Goal: Task Accomplishment & Management: Complete application form

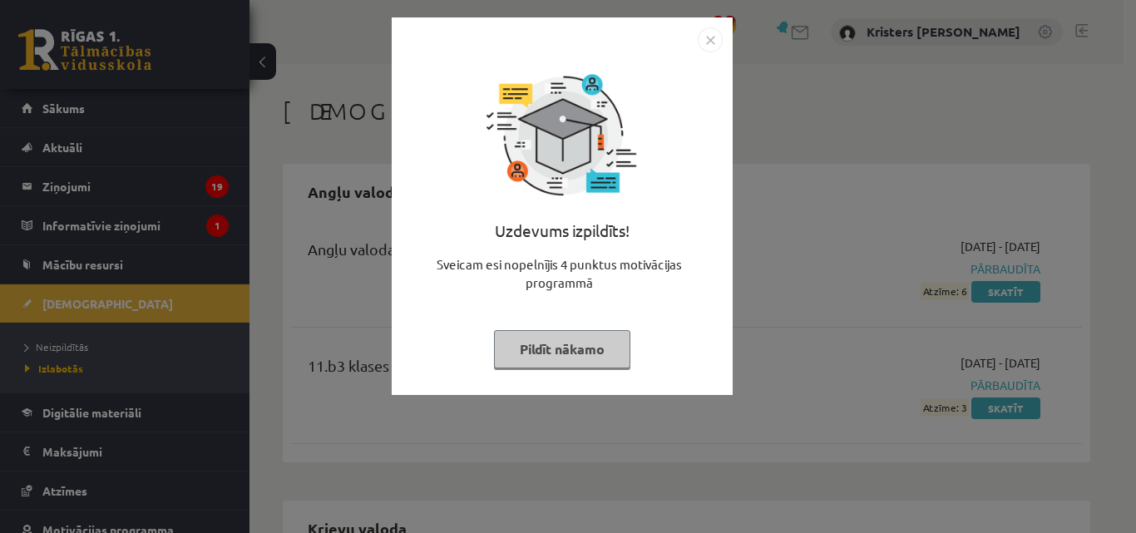
click at [563, 350] on button "Pildīt nākamo" at bounding box center [562, 349] width 136 height 38
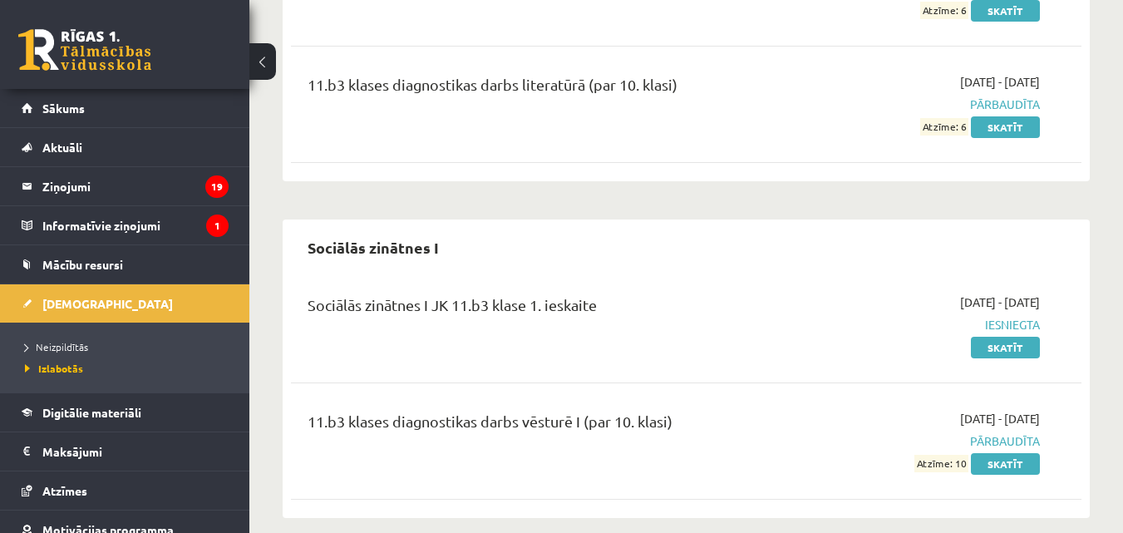
scroll to position [1530, 0]
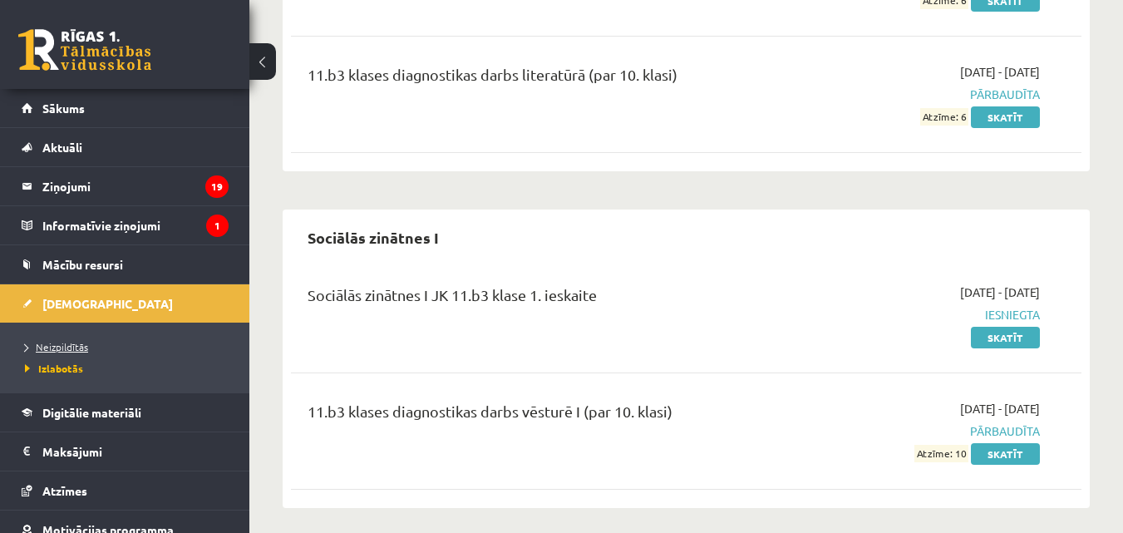
click at [67, 346] on span "Neizpildītās" at bounding box center [56, 346] width 63 height 13
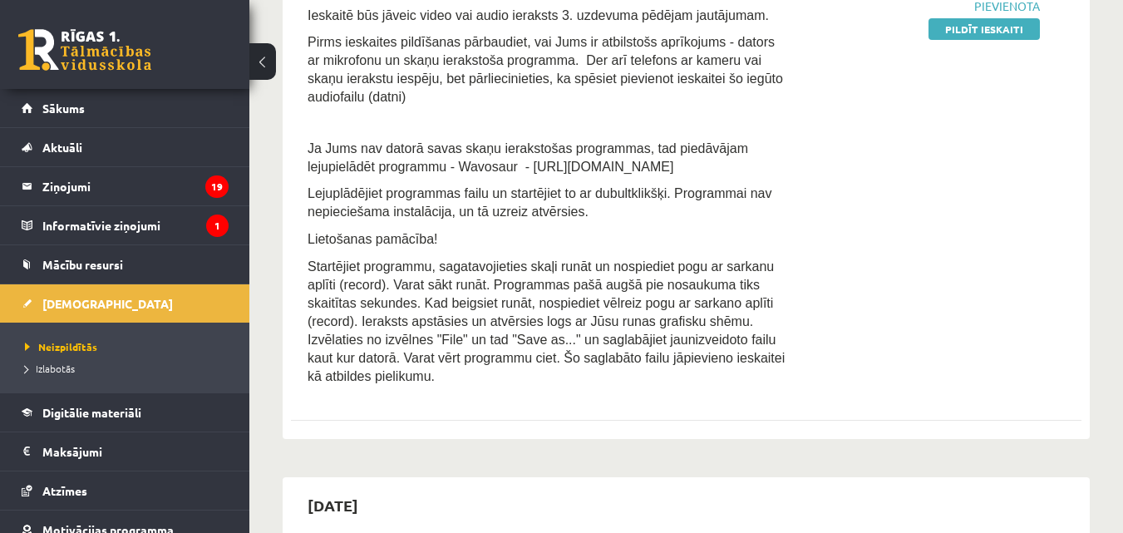
scroll to position [698, 0]
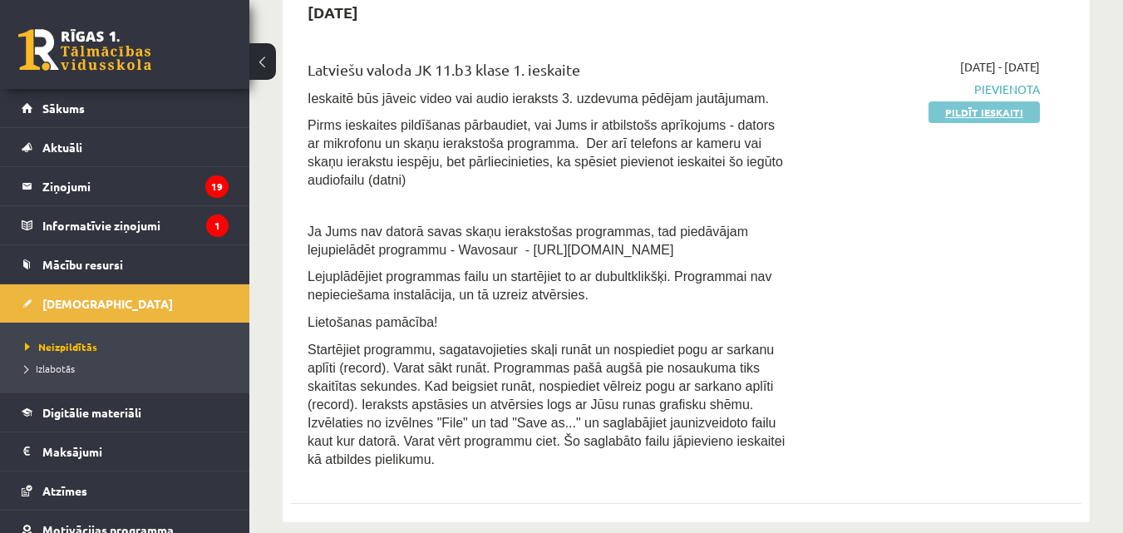
click at [992, 111] on link "Pildīt ieskaiti" at bounding box center [984, 112] width 111 height 22
click at [948, 116] on link "Pildīt ieskaiti" at bounding box center [984, 112] width 111 height 22
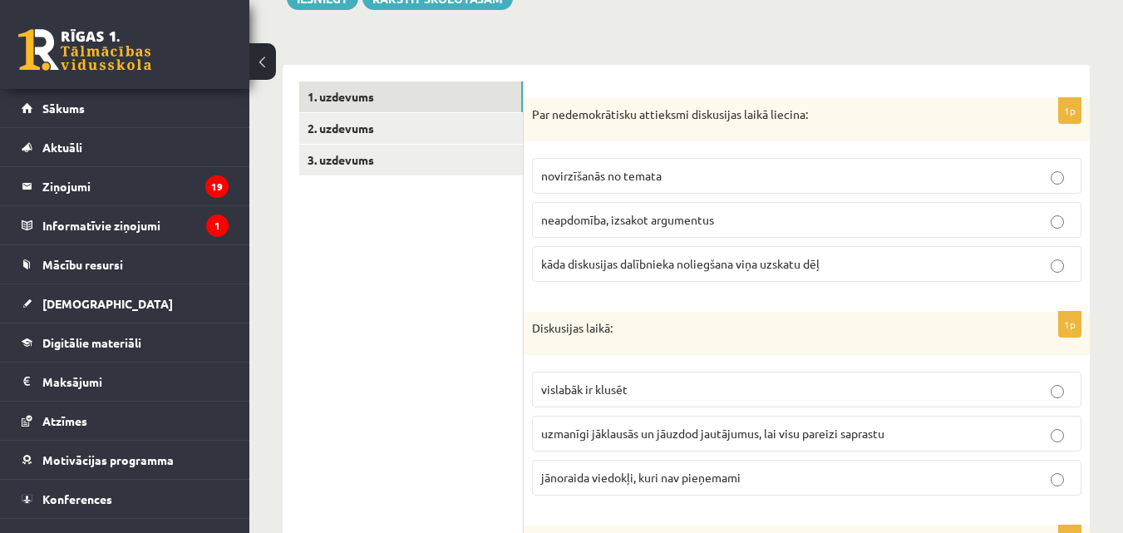
scroll to position [499, 0]
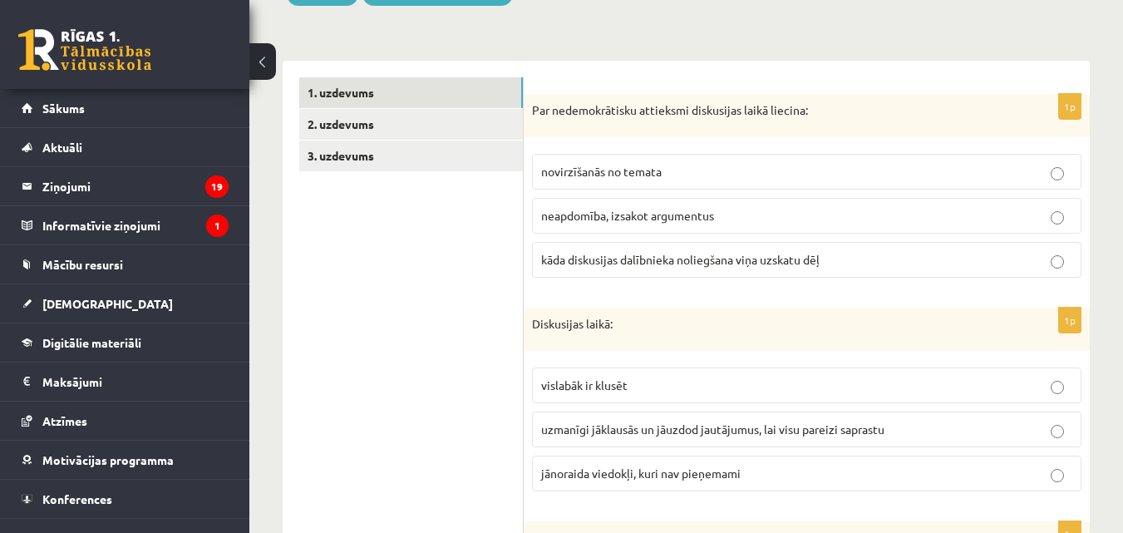
click at [732, 252] on span "kāda diskusijas dalībnieka noliegšana viņa uzskatu dēļ" at bounding box center [680, 259] width 279 height 15
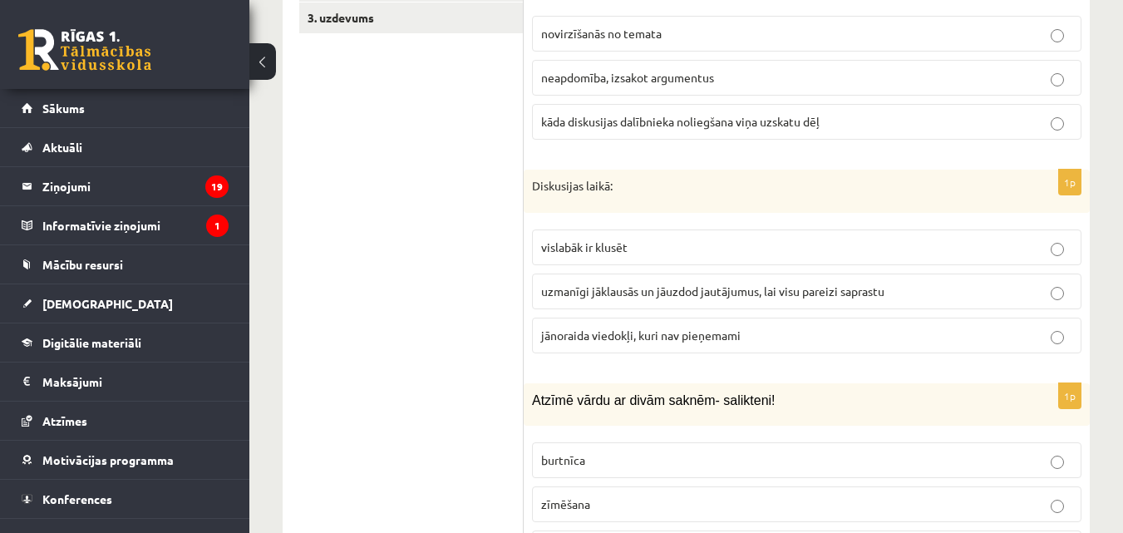
scroll to position [665, 0]
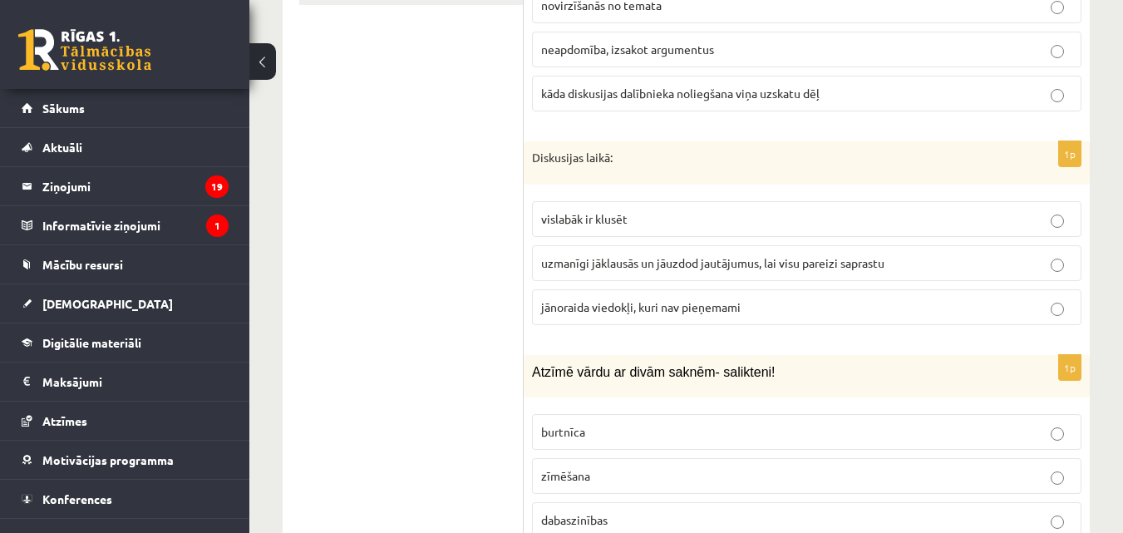
click at [732, 255] on span "uzmanīgi jāklausās un jāuzdod jautājumus, lai visu pareizi saprastu" at bounding box center [712, 262] width 343 height 15
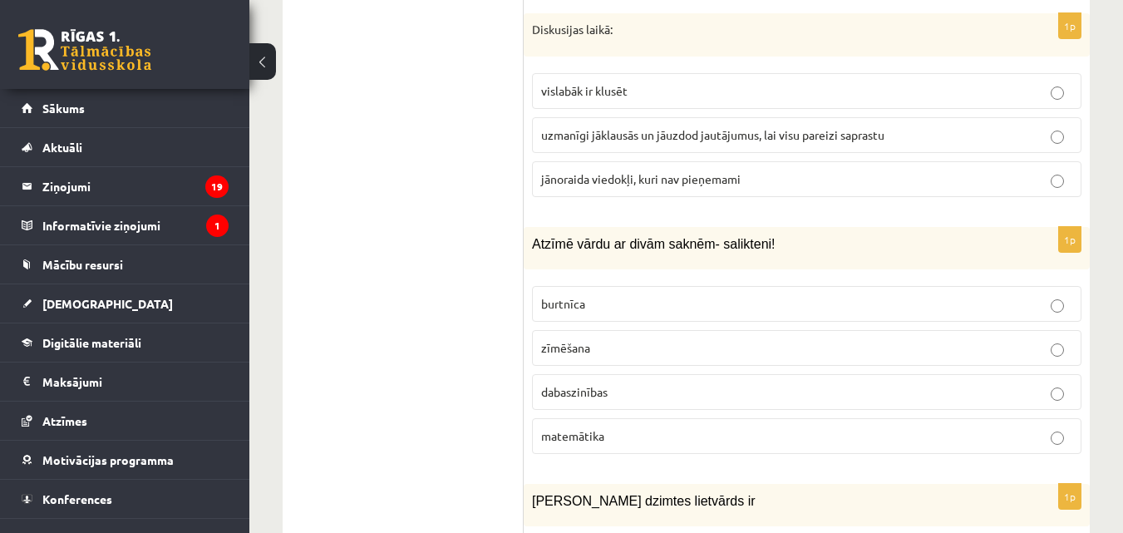
scroll to position [831, 0]
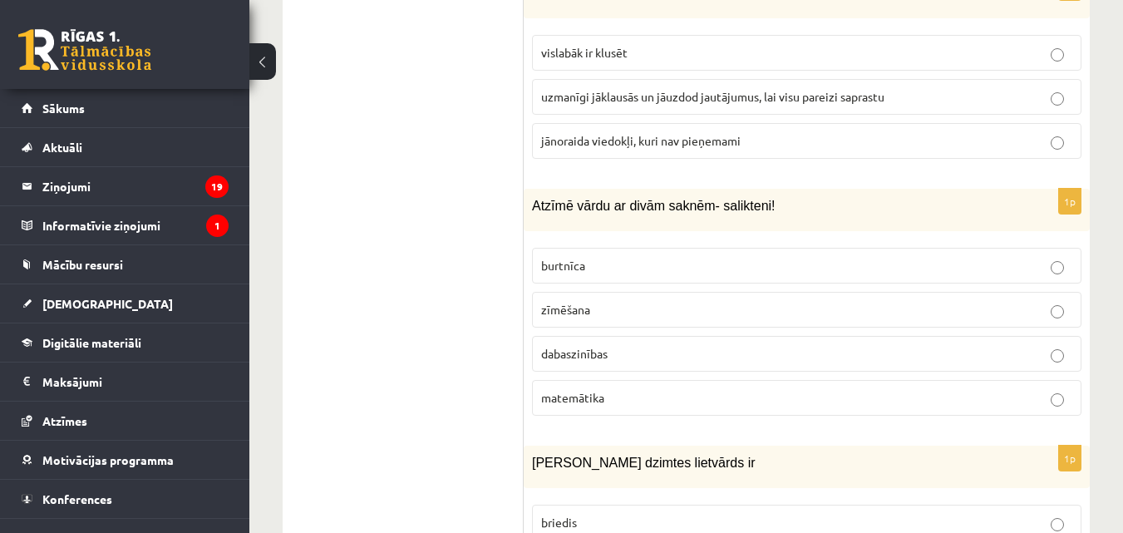
click at [704, 345] on p "dabaszinības" at bounding box center [806, 353] width 531 height 17
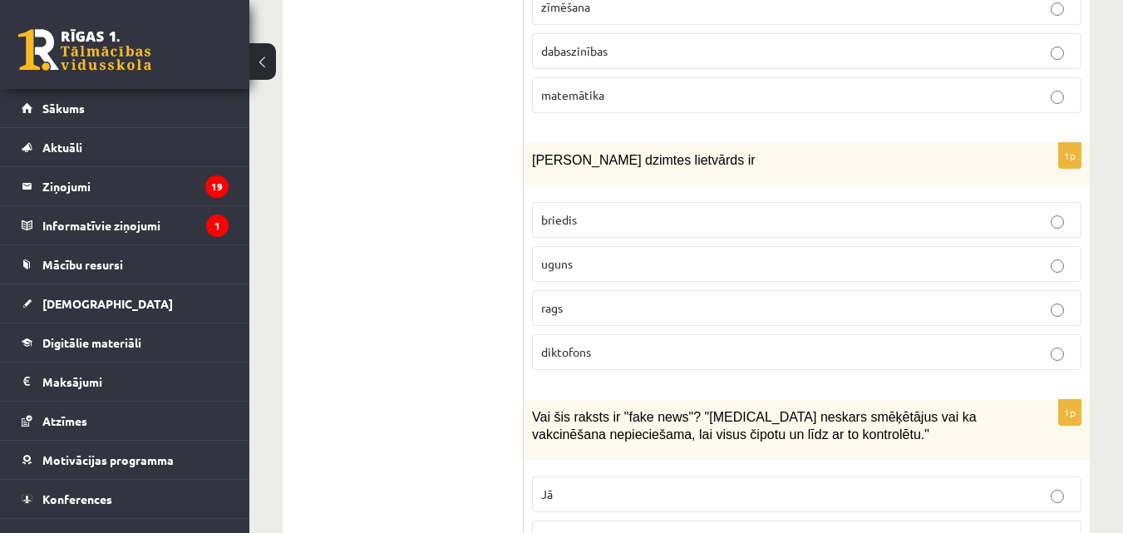
scroll to position [1164, 0]
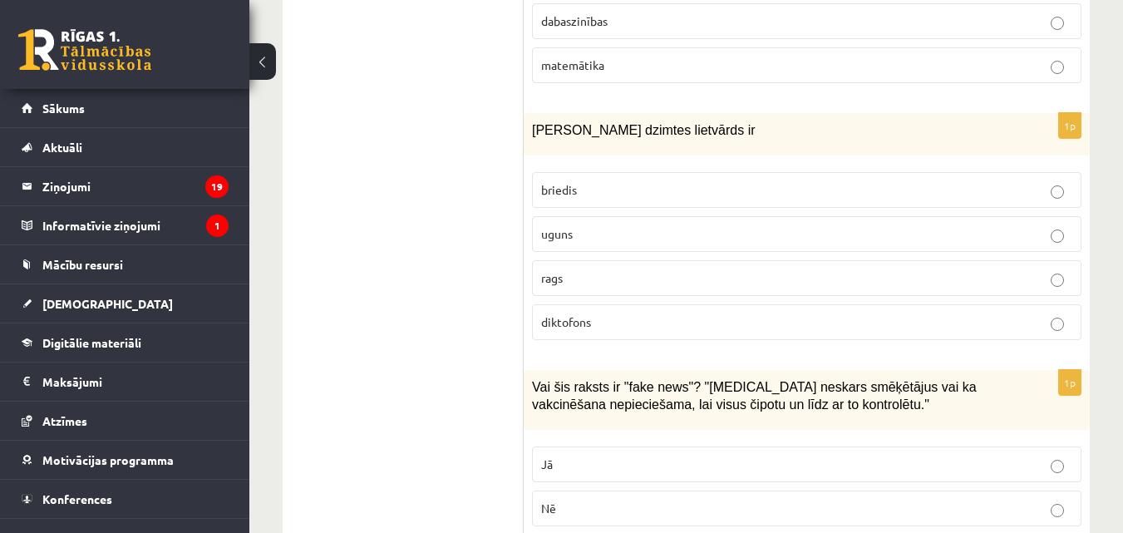
click at [625, 274] on label "rags" at bounding box center [807, 278] width 550 height 36
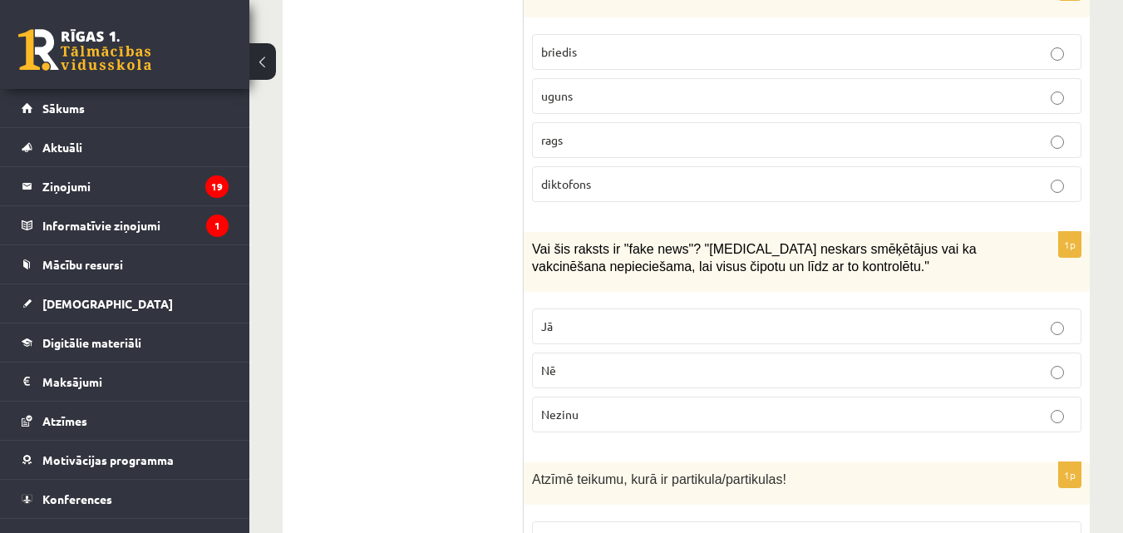
scroll to position [1330, 0]
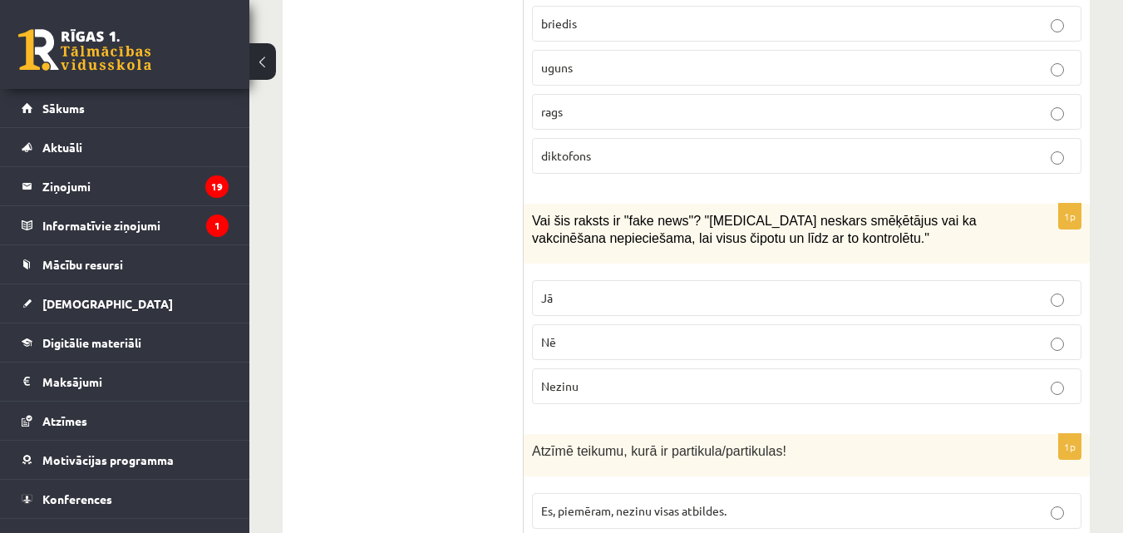
click at [614, 289] on p "Jā" at bounding box center [806, 297] width 531 height 17
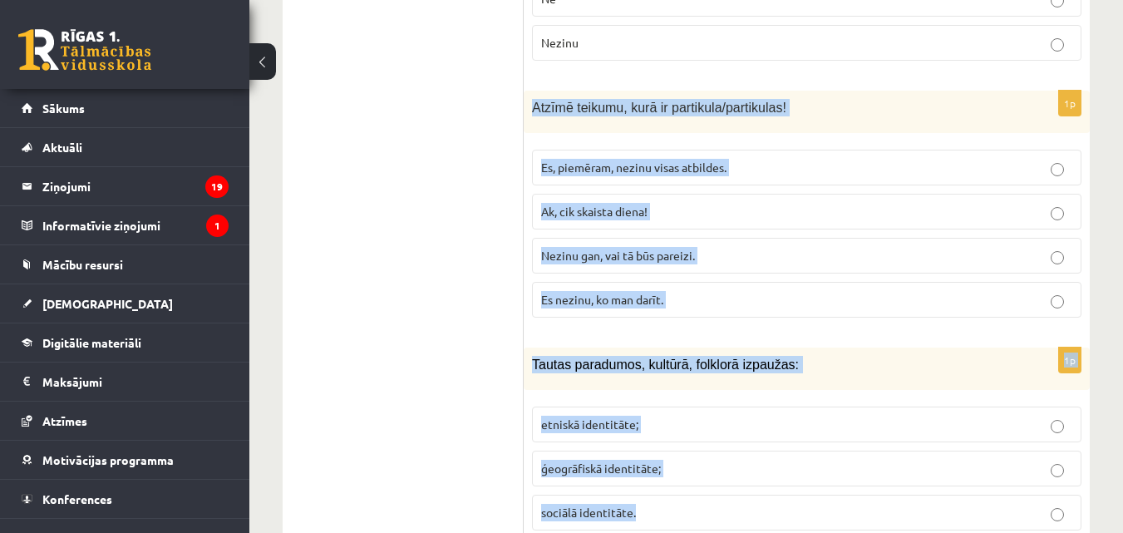
scroll to position [1902, 0]
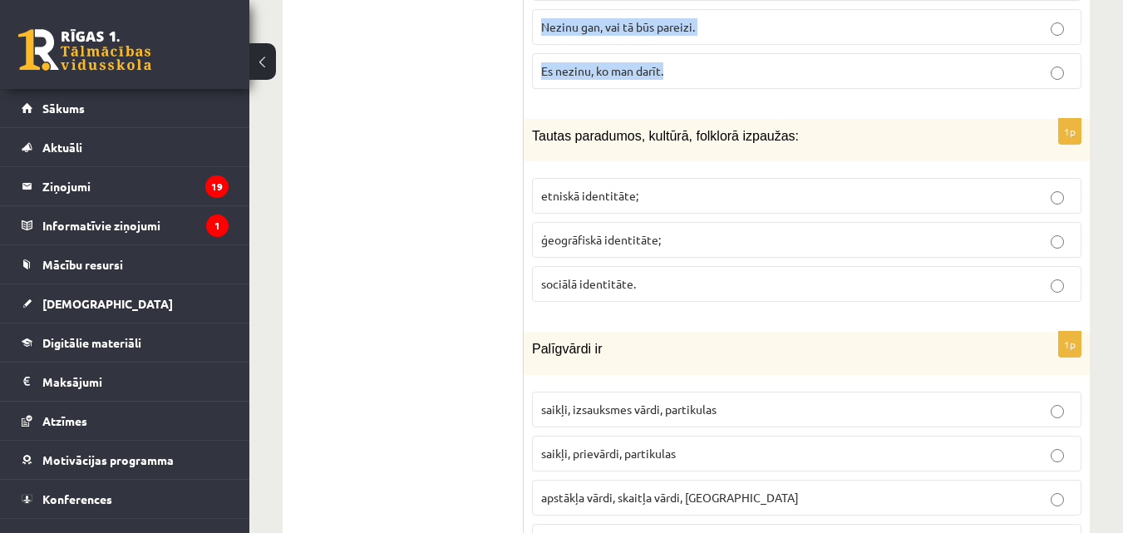
drag, startPoint x: 529, startPoint y: 190, endPoint x: 707, endPoint y: 38, distance: 234.2
copy div "Atzīmē teikumu, kurā ir partikula/partikulas! Es, piemēram, nezinu visas atbild…"
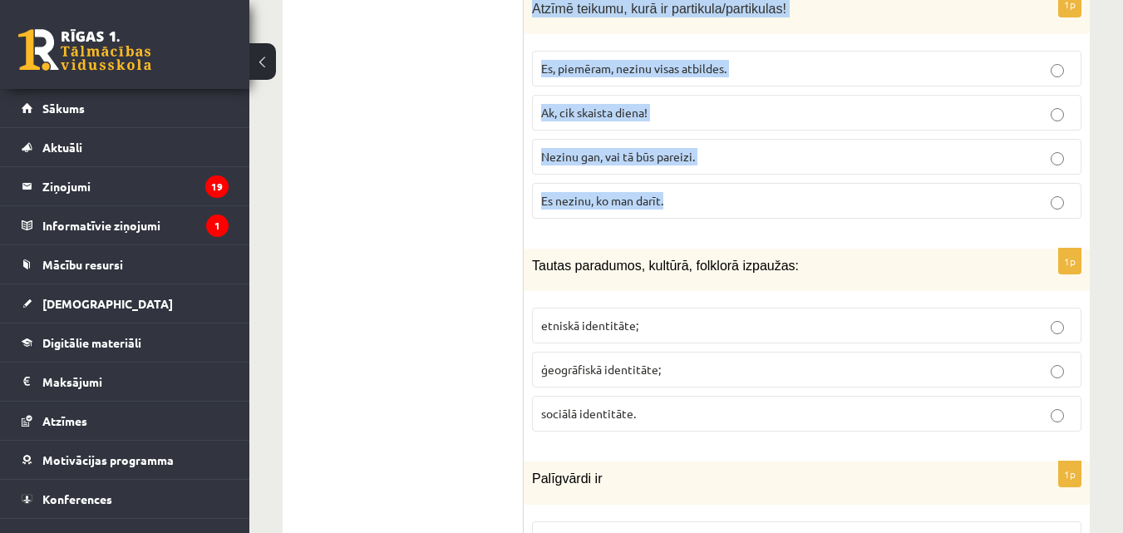
scroll to position [1736, 0]
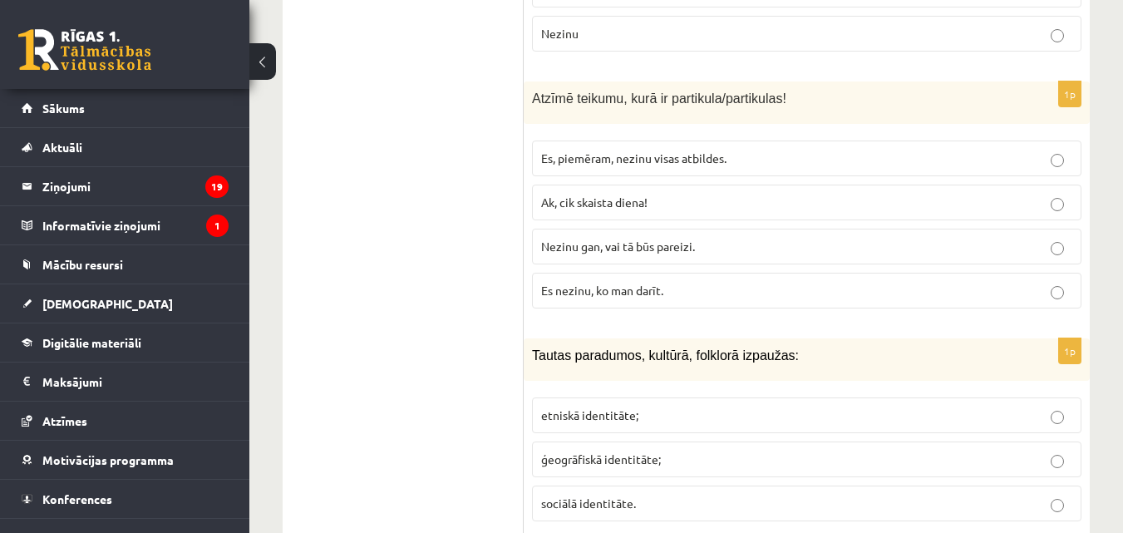
scroll to position [1653, 0]
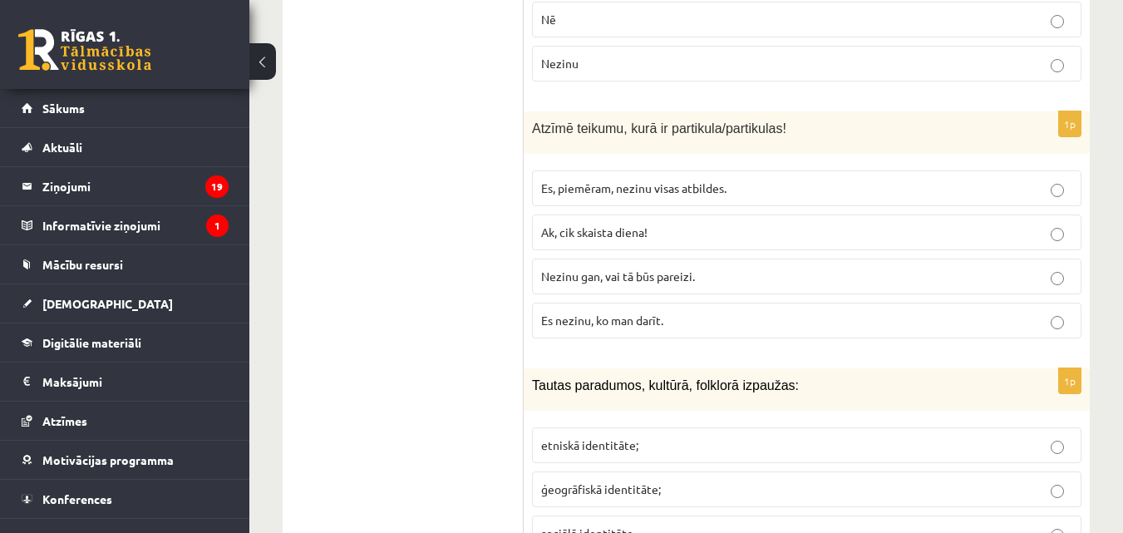
click at [595, 269] on span "Nezinu gan, vai tā būs pareizi." at bounding box center [618, 276] width 154 height 15
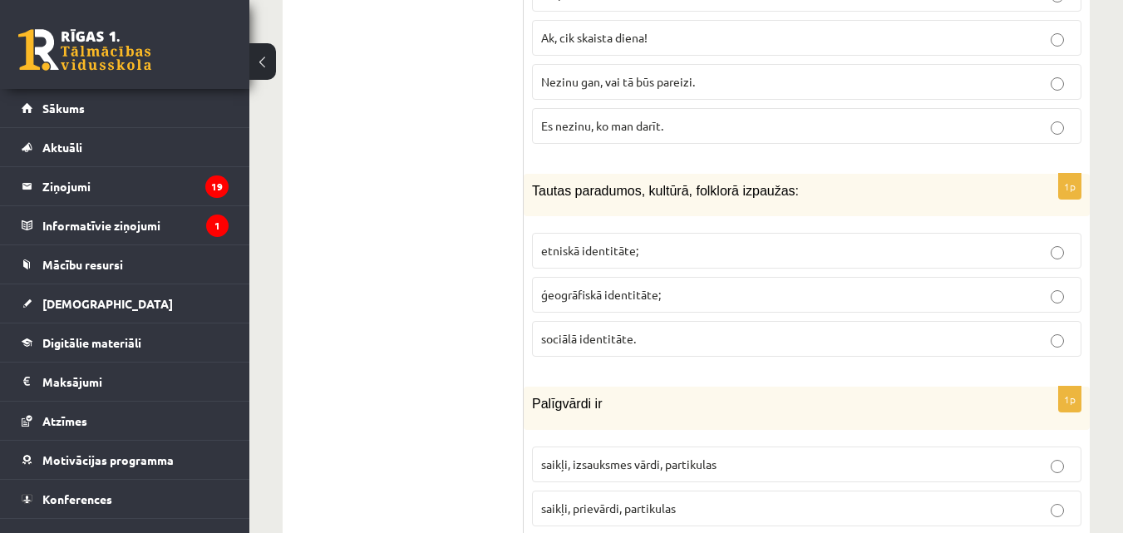
scroll to position [1902, 0]
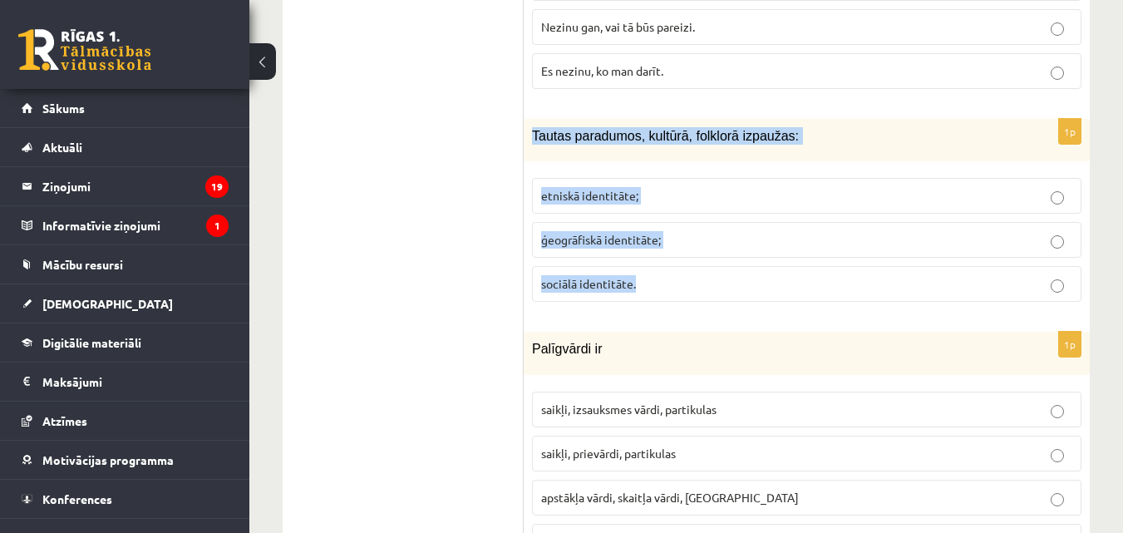
drag, startPoint x: 525, startPoint y: 109, endPoint x: 773, endPoint y: 258, distance: 289.0
click at [773, 258] on div "1p Tautas paradumos, kultūrā, folklorā izpaužas: etniskā identitāte; ģeogrāfisk…" at bounding box center [807, 217] width 566 height 196
copy div "Tautas paradumos, kultūrā, folklorā izpaužas: etniskā identitāte; ģeogrāfiskā i…"
click at [545, 187] on p "etniskā identitāte;" at bounding box center [806, 195] width 531 height 17
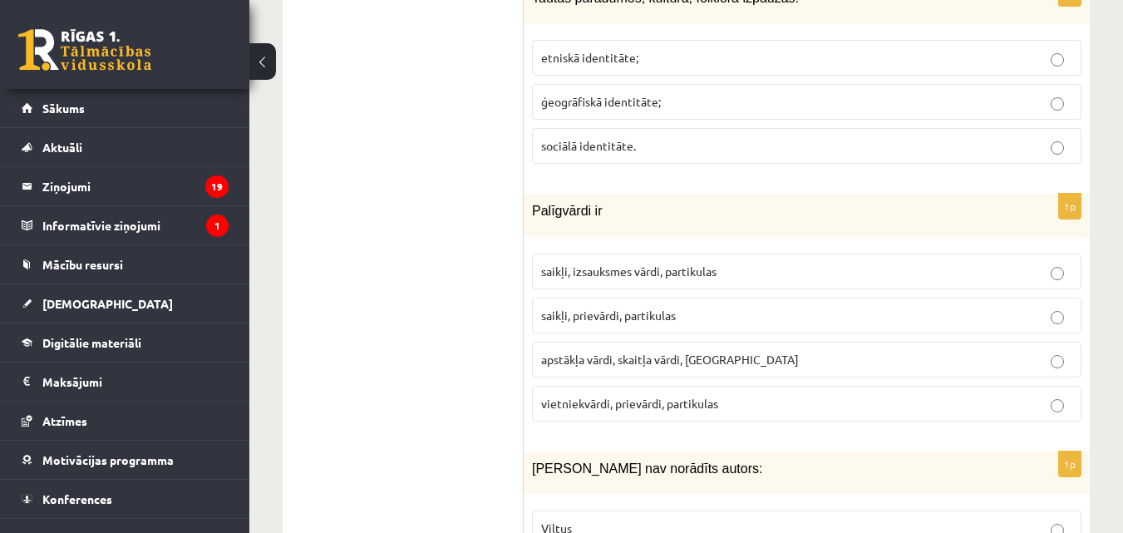
scroll to position [2068, 0]
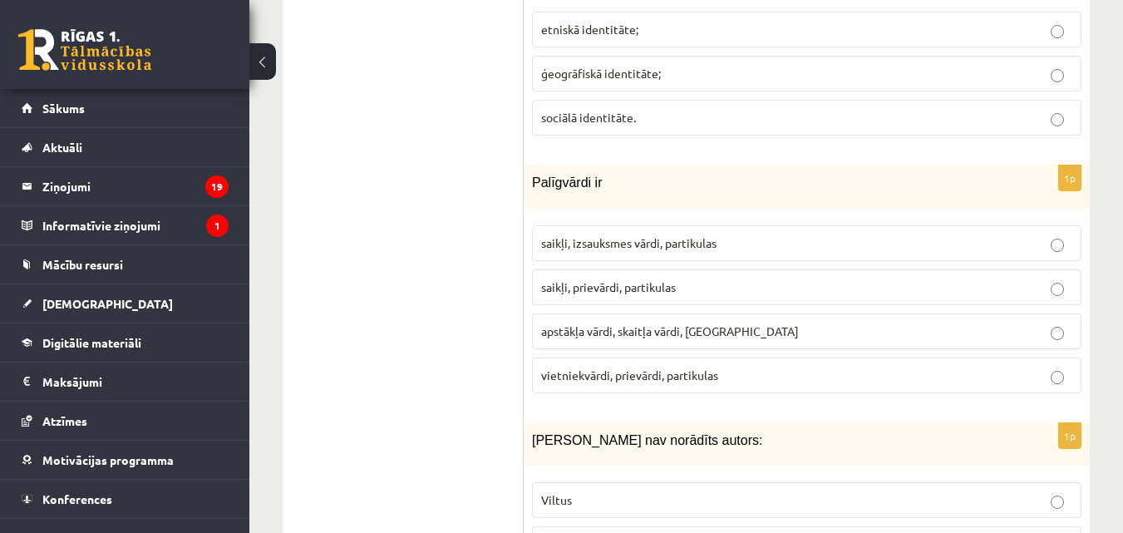
click at [608, 279] on p "saikļi, prievārdi, partikulas" at bounding box center [806, 287] width 531 height 17
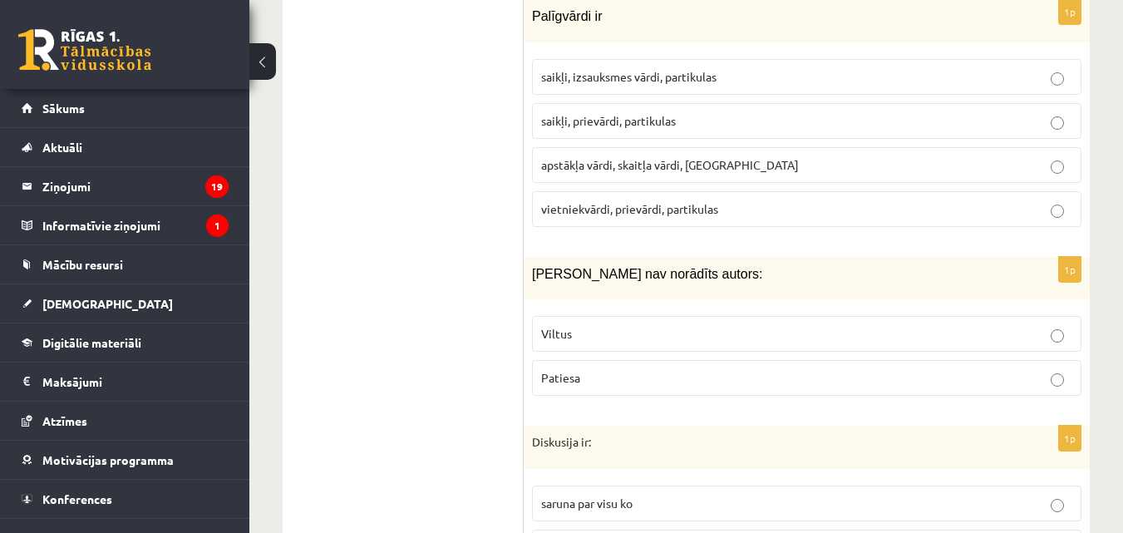
click at [731, 316] on label "Viltus" at bounding box center [807, 334] width 550 height 36
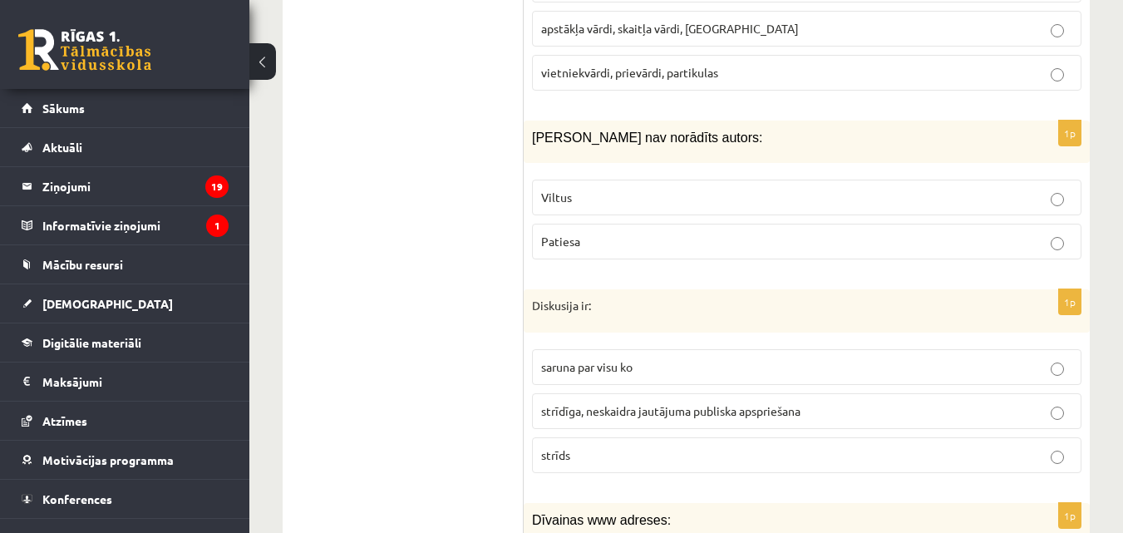
scroll to position [2401, 0]
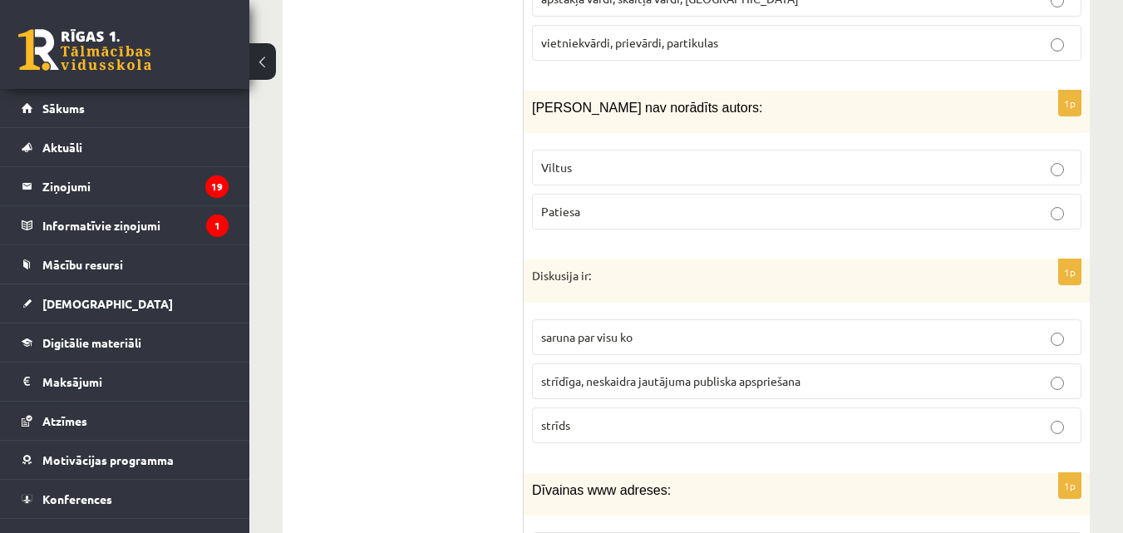
click at [721, 328] on p "saruna par visu ko" at bounding box center [806, 336] width 531 height 17
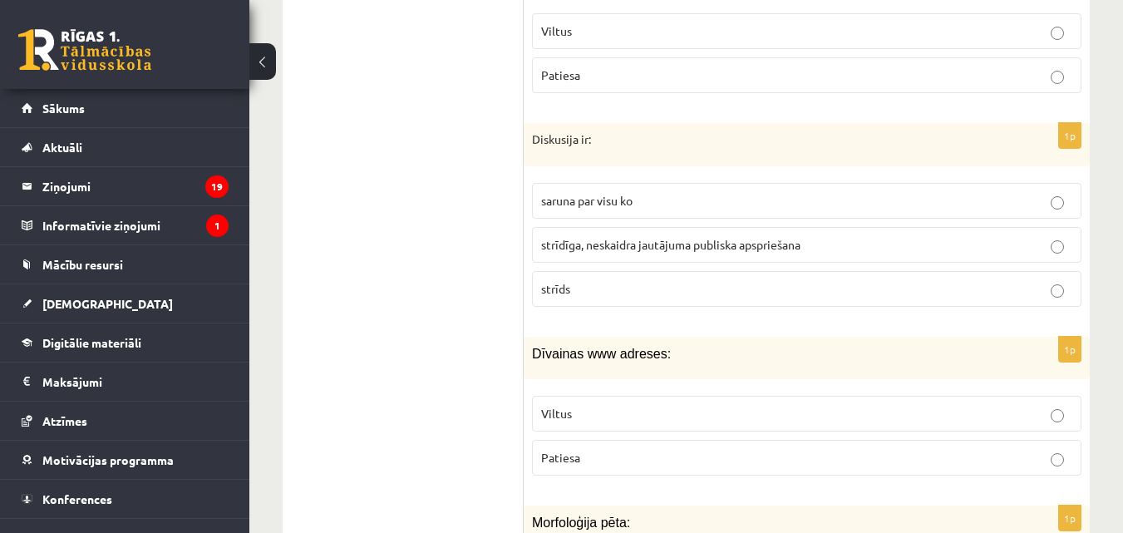
scroll to position [2567, 0]
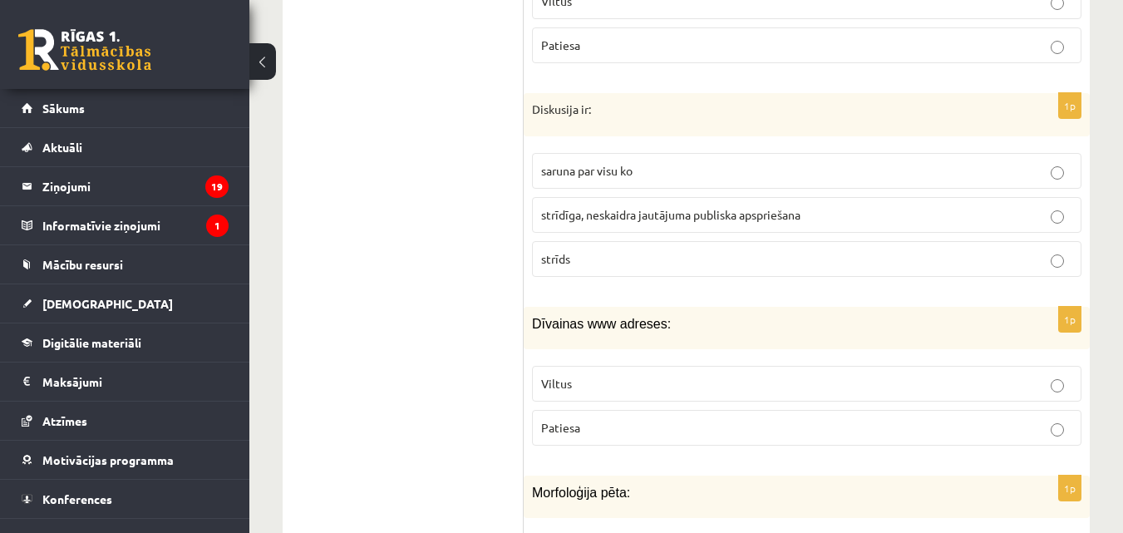
click at [727, 419] on p "Patiesa" at bounding box center [806, 427] width 531 height 17
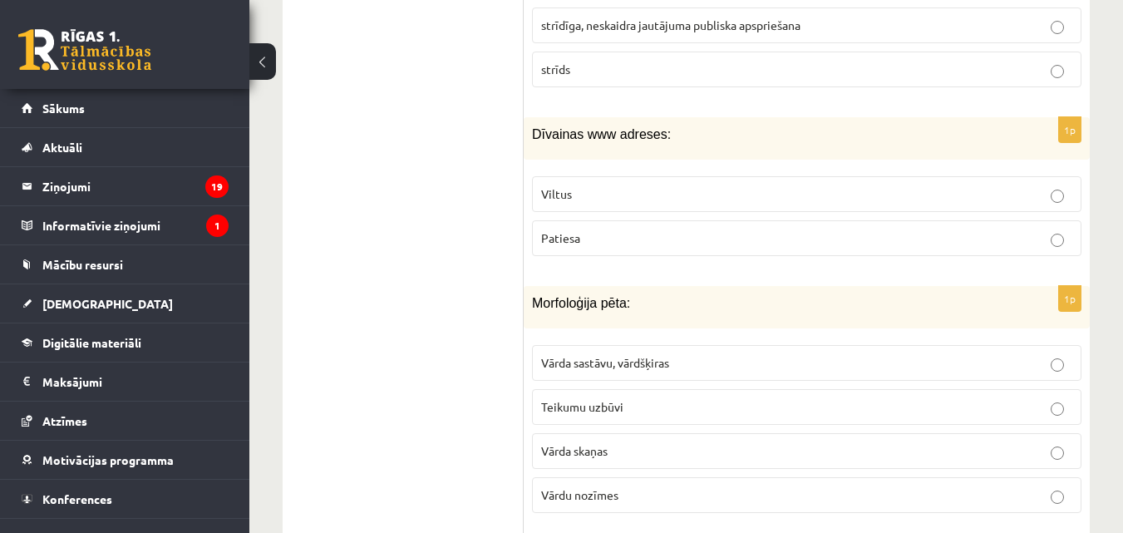
scroll to position [2817, 0]
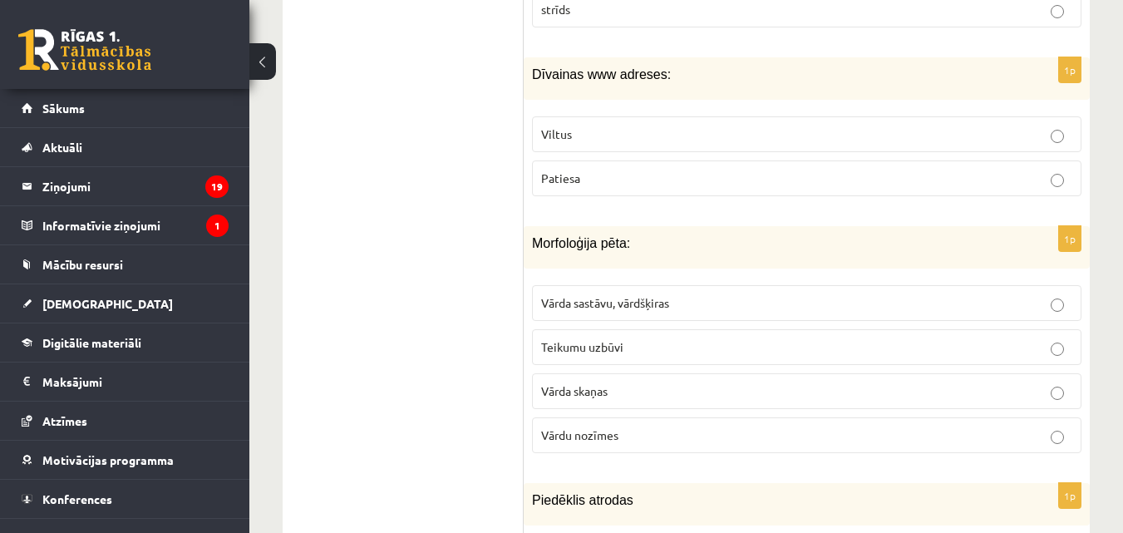
drag, startPoint x: 523, startPoint y: 221, endPoint x: 509, endPoint y: 216, distance: 15.0
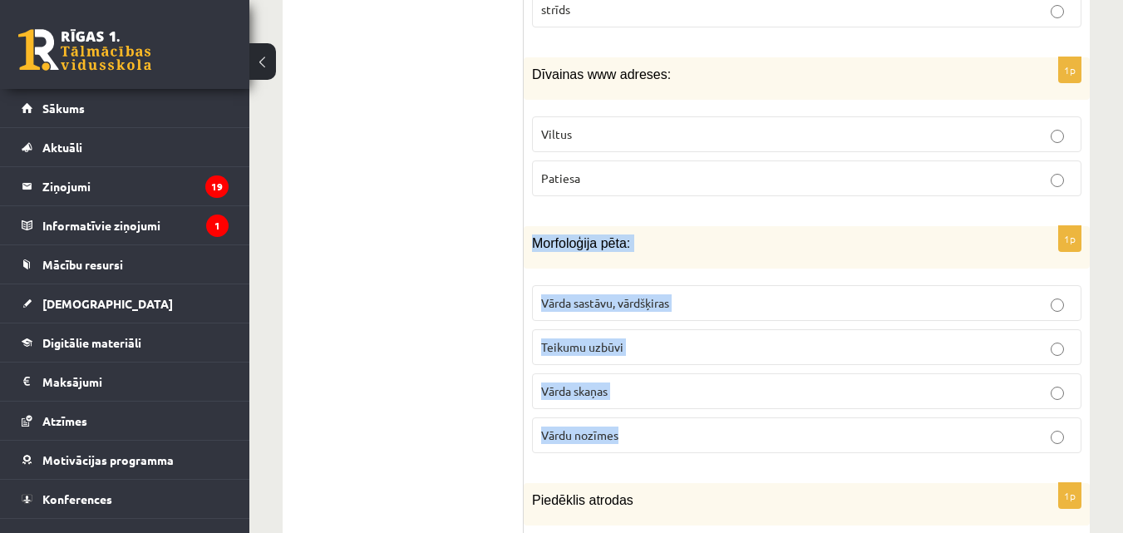
drag, startPoint x: 530, startPoint y: 222, endPoint x: 668, endPoint y: 405, distance: 229.6
click at [668, 405] on div "1p Morfoloģija pēta: Vārda sastāvu, vārdšķiras Teikumu uzbūvi Vārda skaņas Vārd…" at bounding box center [807, 346] width 566 height 240
copy div "Morfoloģija pēta: Vārda sastāvu, vārdšķiras Teikumu uzbūvi Vārda skaņas Vārdu n…"
click at [582, 285] on label "Vārda sastāvu, vārdšķiras" at bounding box center [807, 303] width 550 height 36
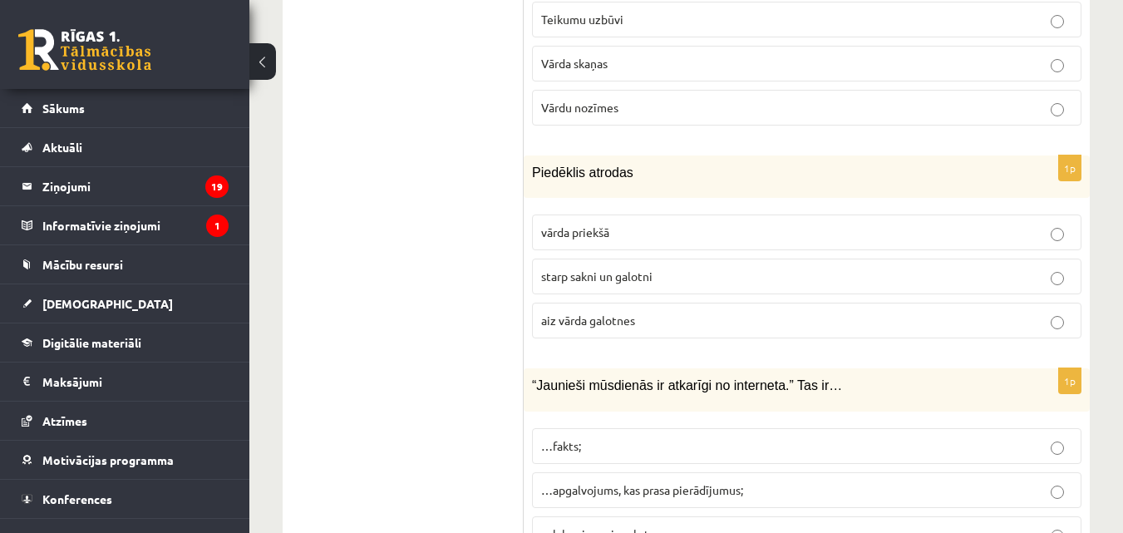
scroll to position [3149, 0]
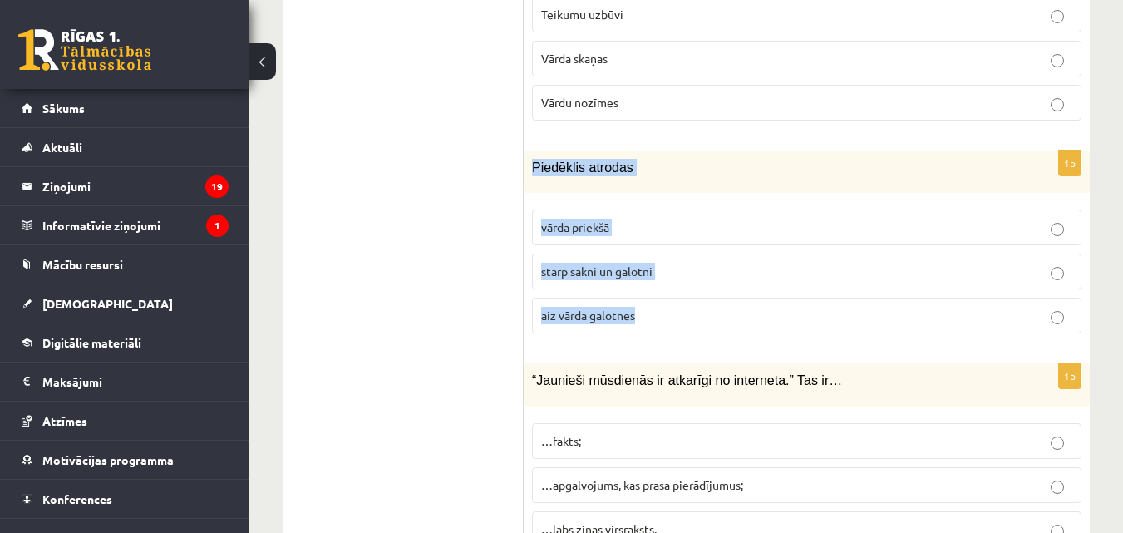
drag, startPoint x: 535, startPoint y: 149, endPoint x: 666, endPoint y: 306, distance: 204.8
click at [666, 306] on div "1p [GEOGRAPHIC_DATA] atrodas vārda priekšā starp sakni un galotni aiz vārda gal…" at bounding box center [807, 248] width 566 height 196
copy div "Piedēklis atrodas vārda priekšā starp sakni un galotni aiz vārda galotnes"
click at [629, 254] on label "starp sakni un galotni" at bounding box center [807, 272] width 550 height 36
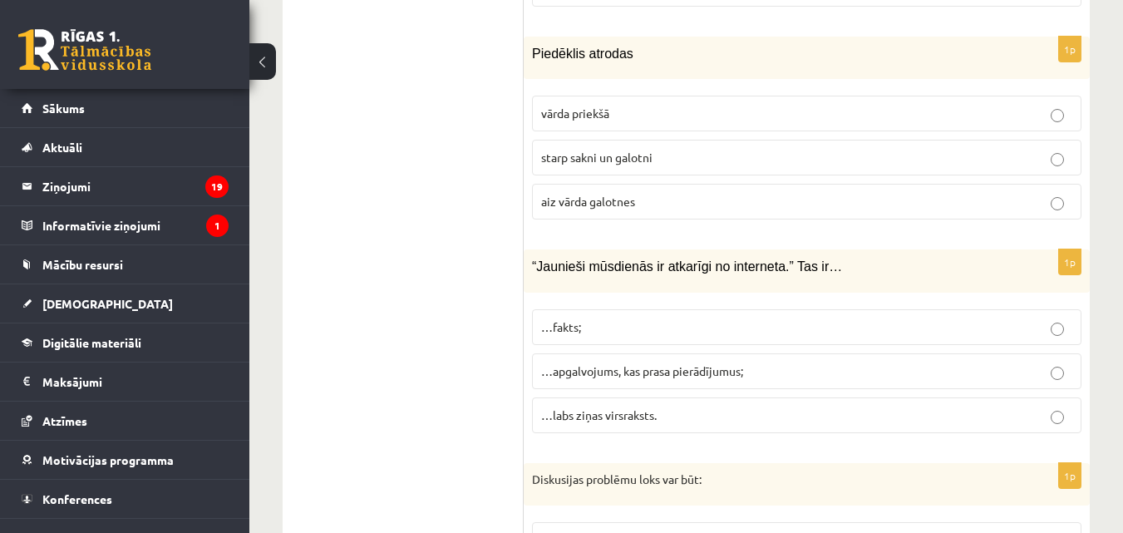
scroll to position [3316, 0]
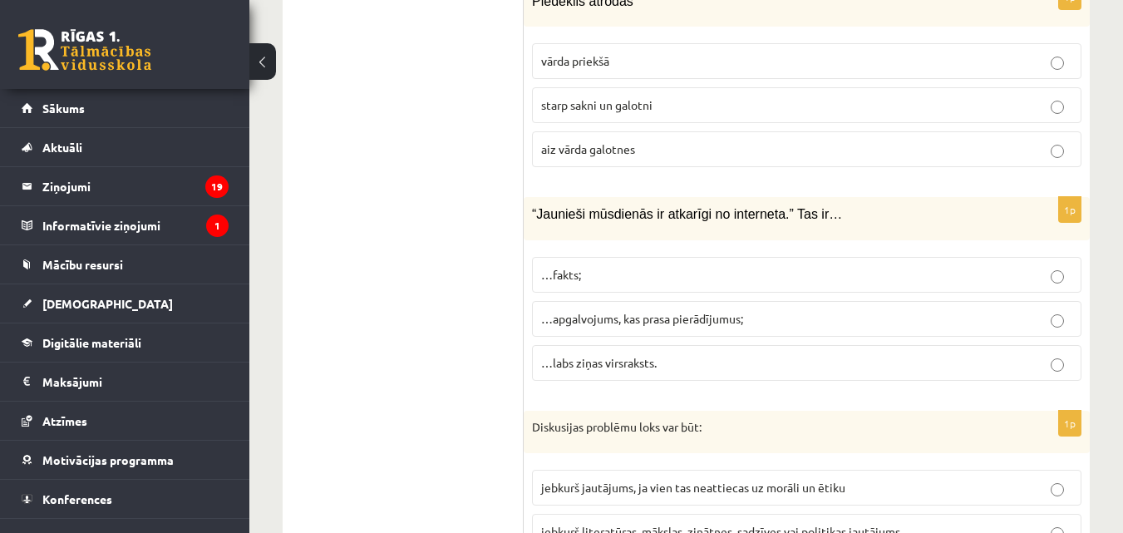
click at [614, 266] on p "…fakts;" at bounding box center [806, 274] width 531 height 17
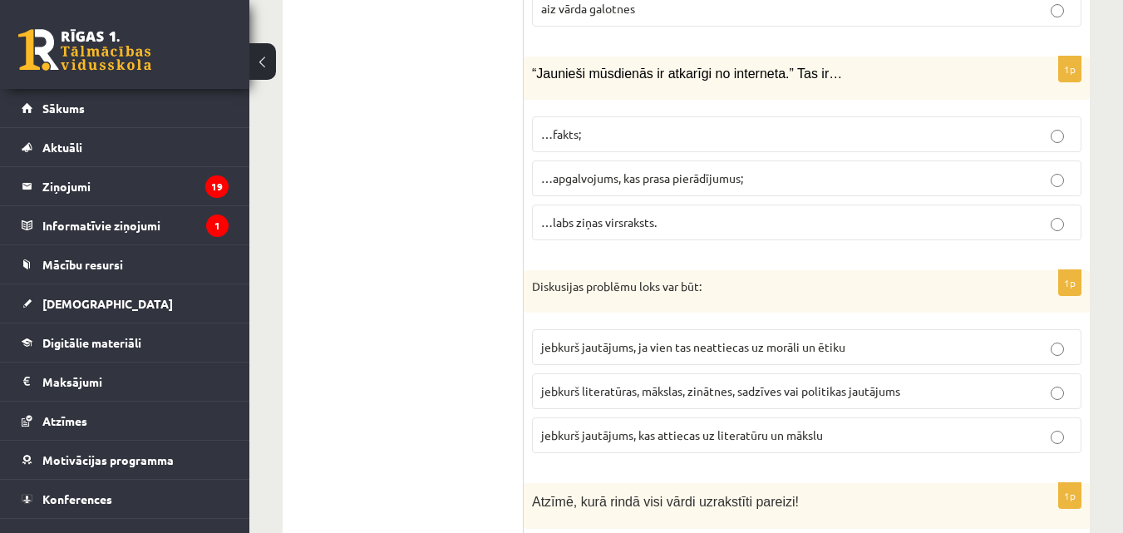
scroll to position [3482, 0]
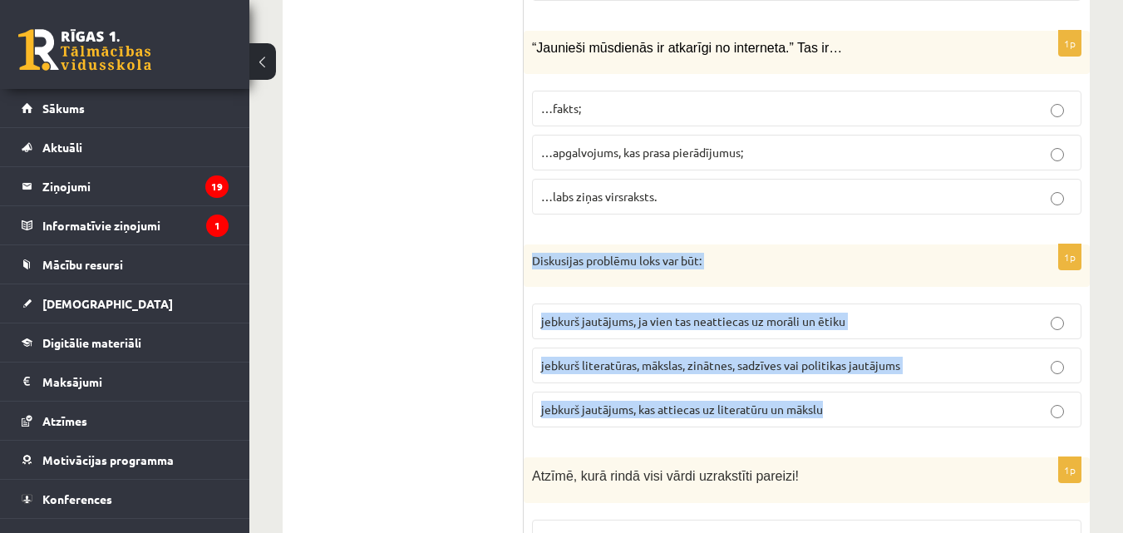
drag, startPoint x: 530, startPoint y: 244, endPoint x: 846, endPoint y: 407, distance: 355.1
click at [846, 407] on div "1p Diskusijas problēmu loks var būt: jebkurš jautājums, ja vien tas neattiecas …" at bounding box center [807, 342] width 566 height 197
copy div "Diskusijas problēmu loks var būt: jebkurš jautājums, ja vien tas neattiecas uz …"
click at [629, 357] on span "jebkurš literatūras, mākslas, zinātnes, sadzīves vai politikas jautājums" at bounding box center [720, 364] width 359 height 15
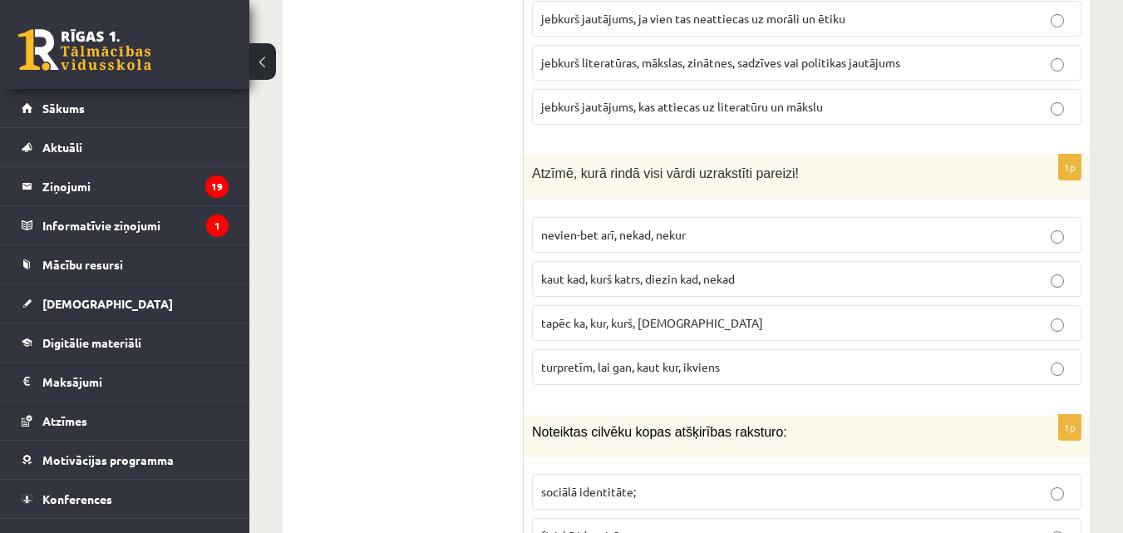
scroll to position [3814, 0]
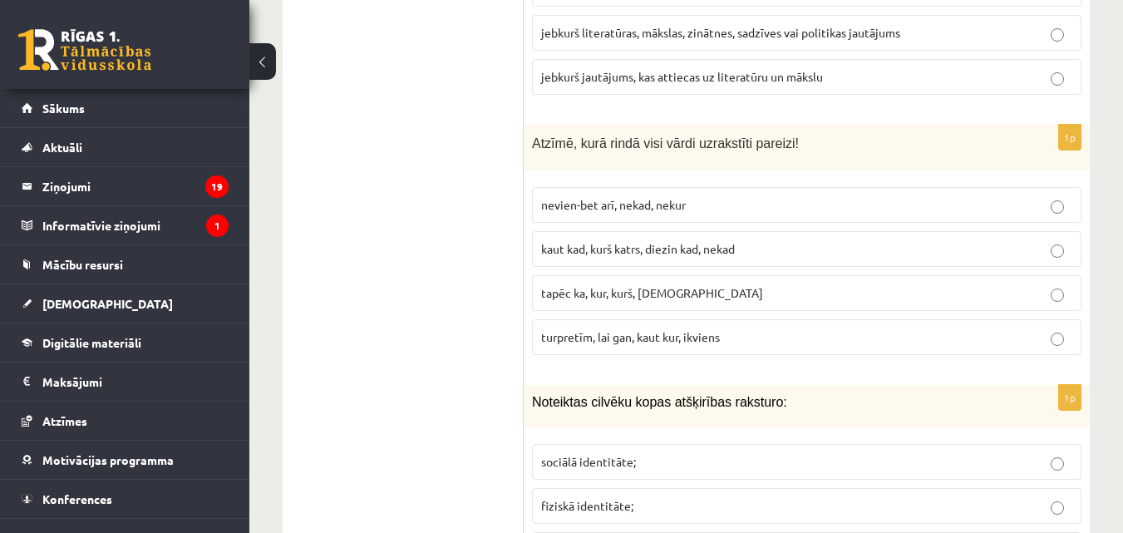
click at [617, 241] on span "kaut kad, kurš katrs, diezin kad, nekad" at bounding box center [638, 248] width 194 height 15
drag, startPoint x: 522, startPoint y: 131, endPoint x: 649, endPoint y: 170, distance: 133.1
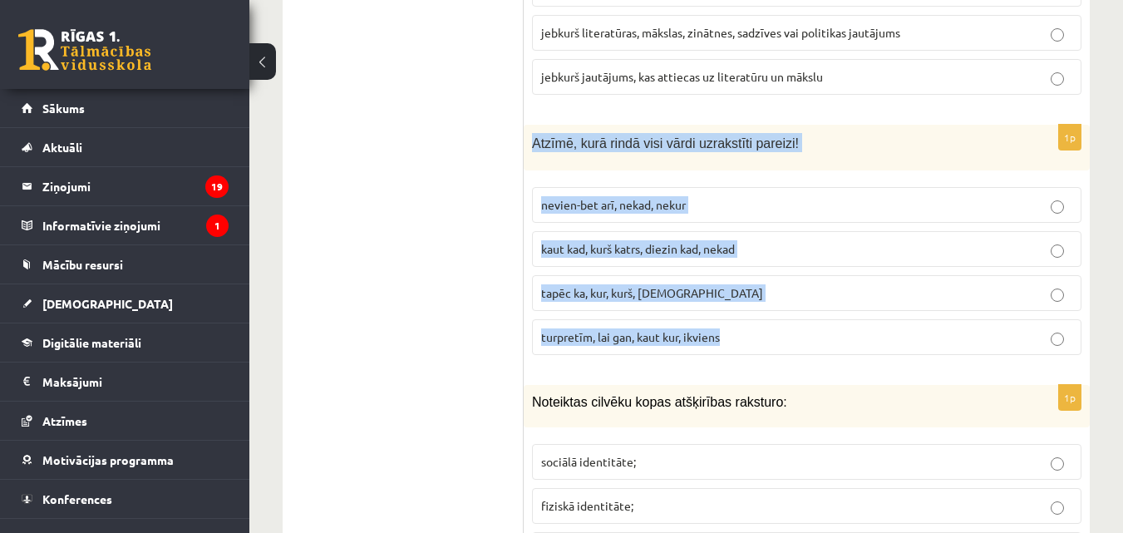
drag, startPoint x: 535, startPoint y: 121, endPoint x: 747, endPoint y: 298, distance: 277.4
click at [747, 298] on div "1p Atzīmē, kurā rindā visi vārdi uzrakstīti pareizi! nevien-bet arī, nekad, nek…" at bounding box center [807, 247] width 566 height 244
copy div "Atzīmē, kurā rindā visi vārdi uzrakstīti pareizi! nevien-bet arī, nekad, nekur …"
click at [683, 319] on label "turpretīm, lai gan, kaut kur, ikviens" at bounding box center [807, 337] width 550 height 36
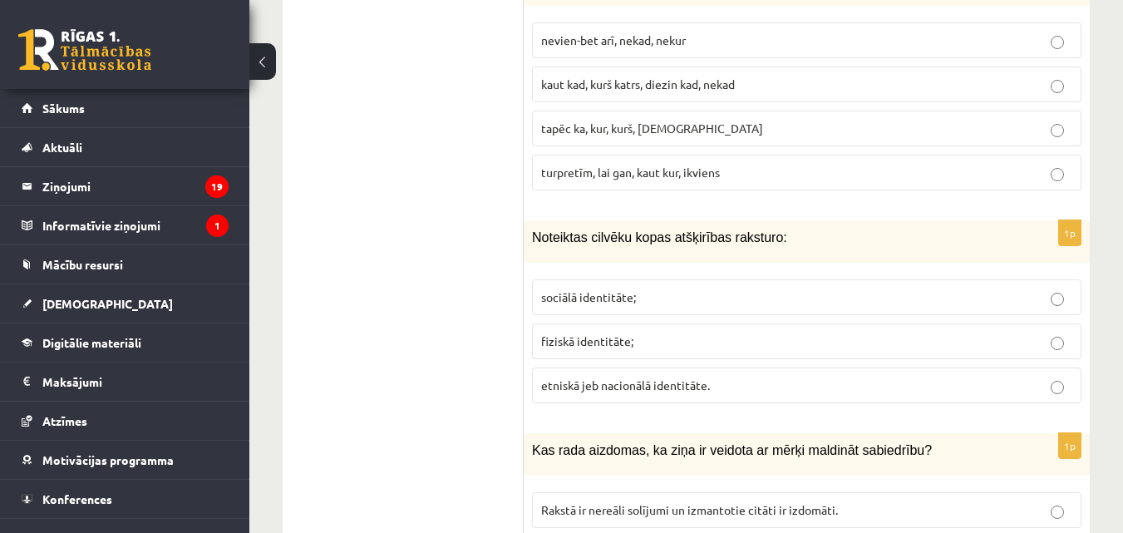
scroll to position [3981, 0]
click at [606, 376] on span "etniskā jeb nacionālā identitāte." at bounding box center [625, 383] width 169 height 15
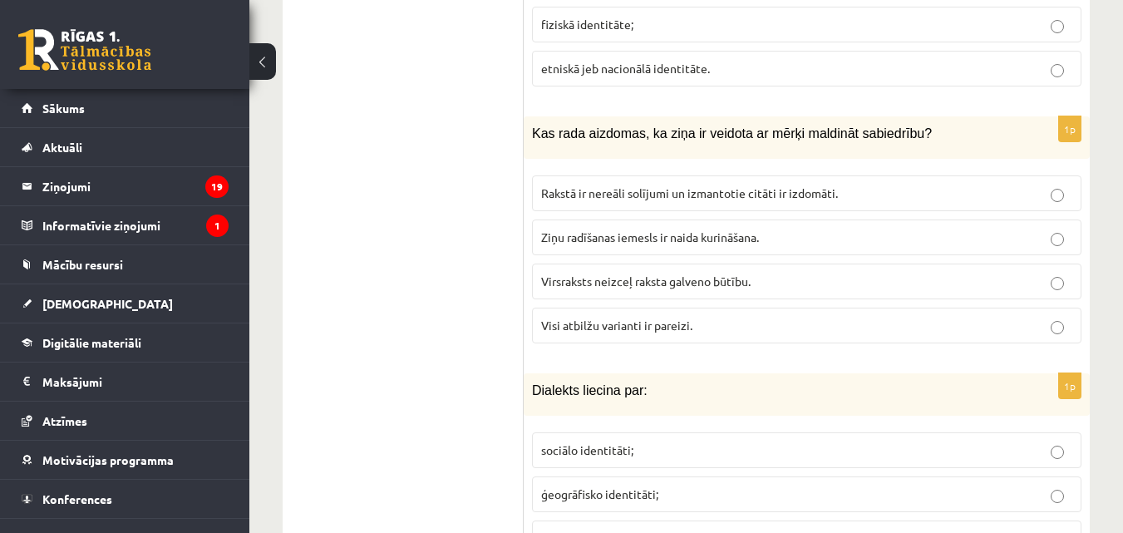
scroll to position [4313, 0]
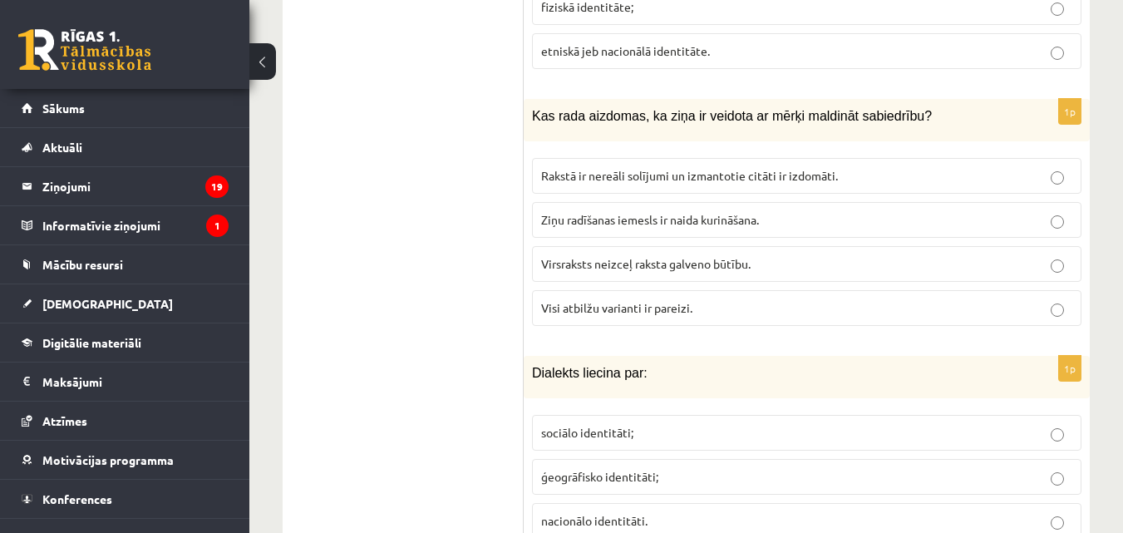
click at [937, 167] on p "Rakstā ir nereāli solījumi un izmantotie citāti ir izdomāti." at bounding box center [806, 175] width 531 height 17
click at [785, 299] on p "Visi atbilžu varianti ir pareizi." at bounding box center [806, 307] width 531 height 17
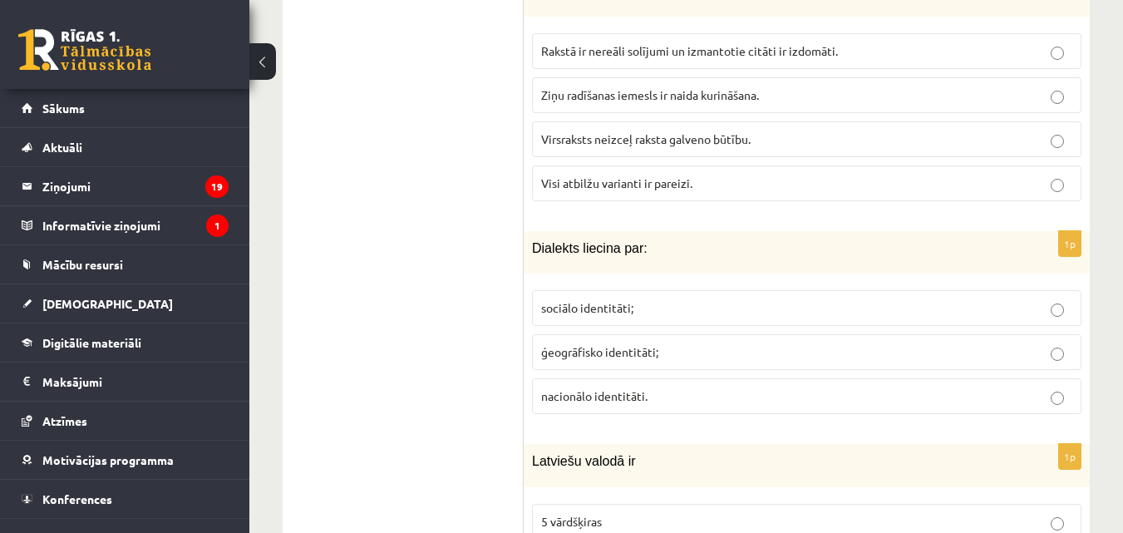
scroll to position [4479, 0]
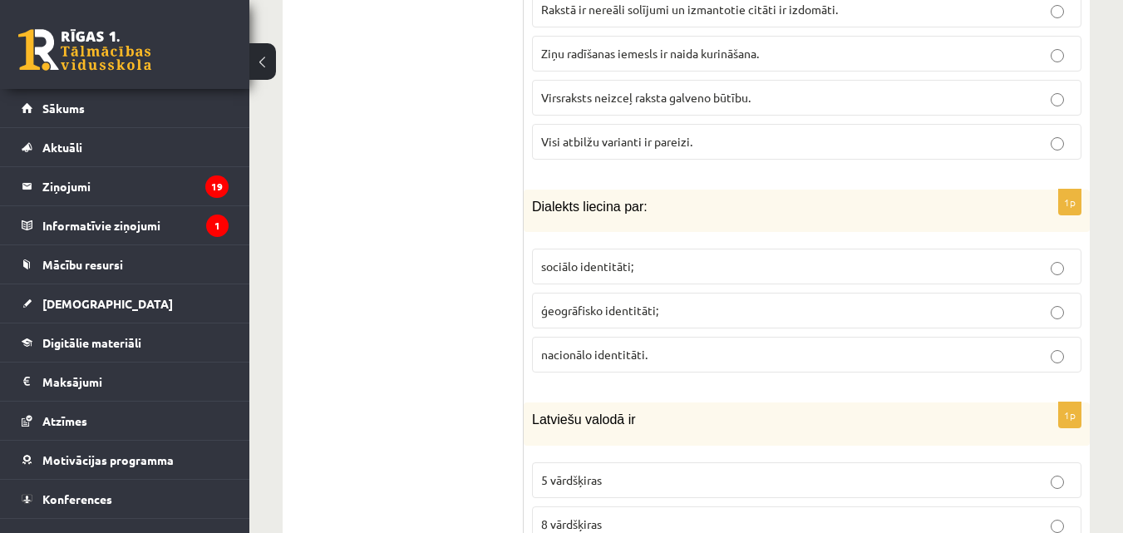
click at [772, 302] on p "ģeogrāfisko identitāti;" at bounding box center [806, 310] width 531 height 17
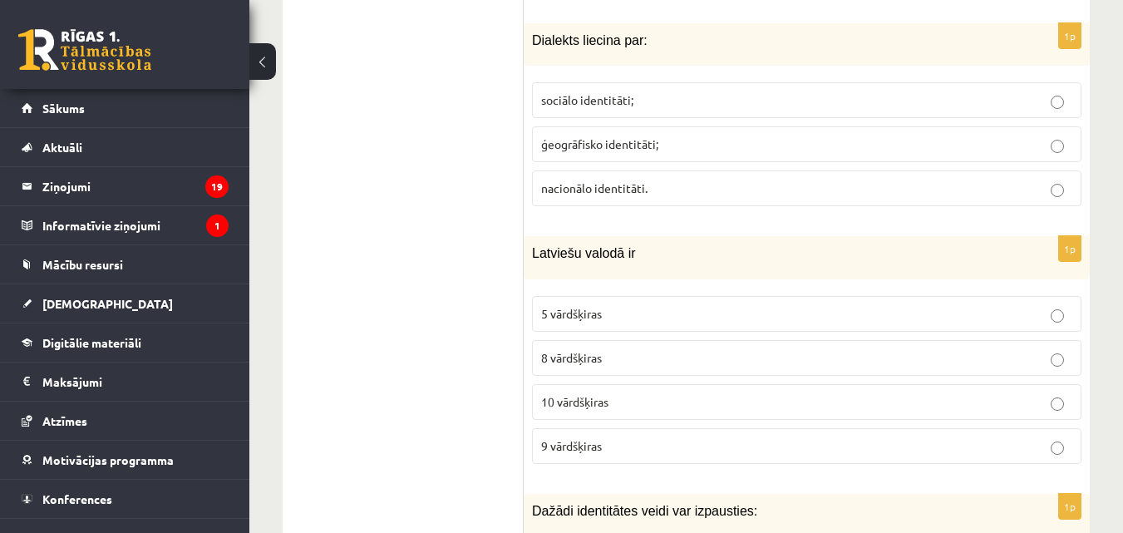
scroll to position [4729, 0]
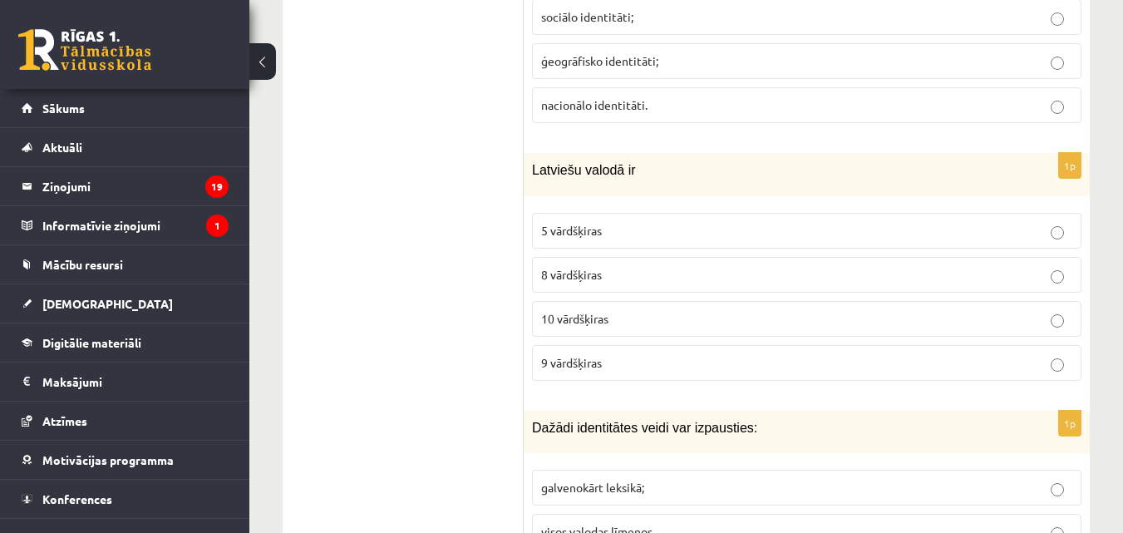
click at [775, 301] on label "10 vārdšķiras" at bounding box center [807, 319] width 550 height 36
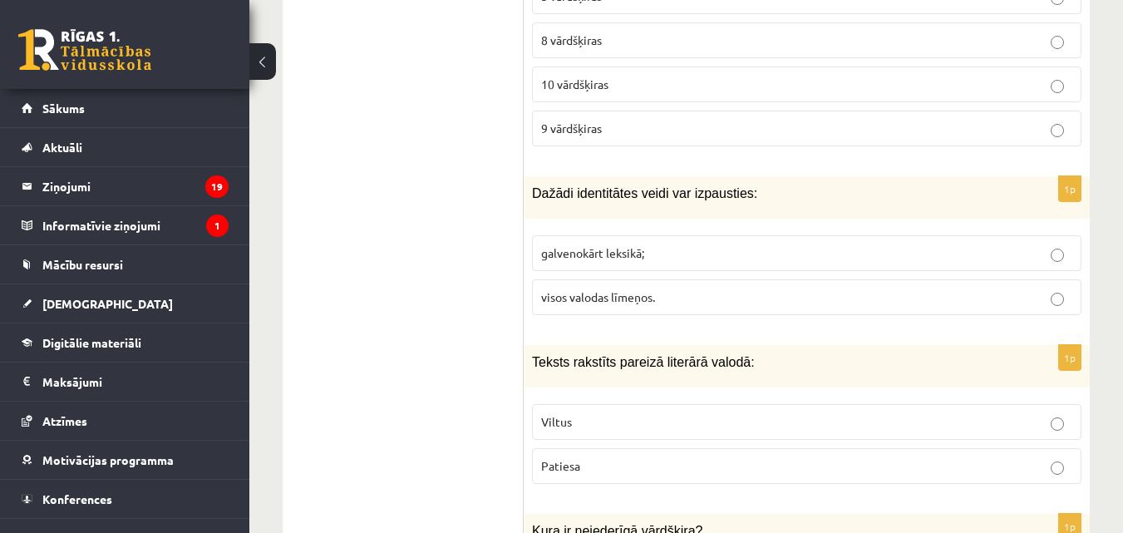
scroll to position [4978, 0]
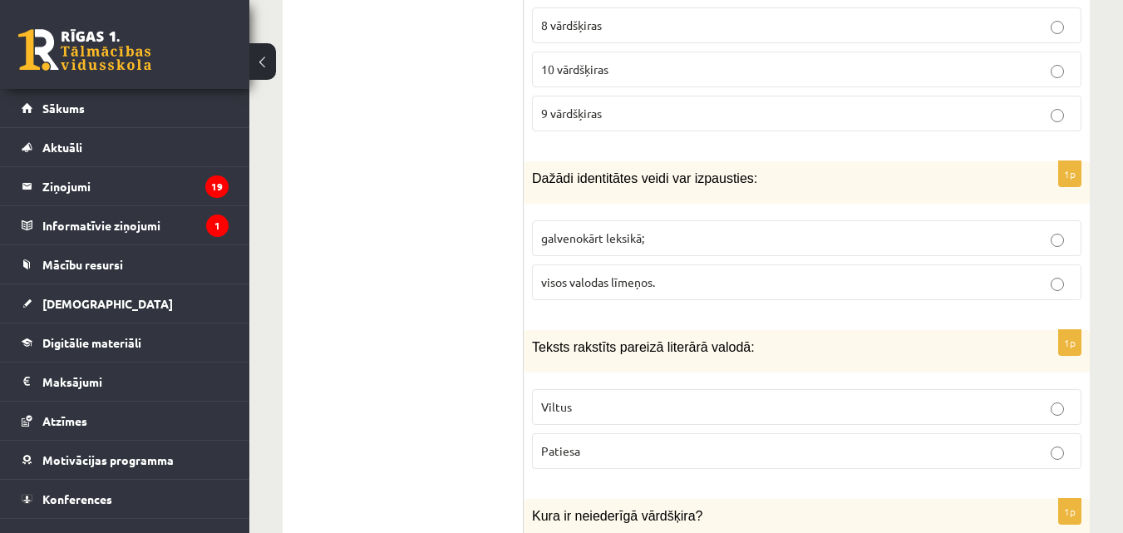
click at [747, 229] on p "galvenokārt leksikā;" at bounding box center [806, 237] width 531 height 17
click at [800, 274] on p "visos valodas līmeņos." at bounding box center [806, 282] width 531 height 17
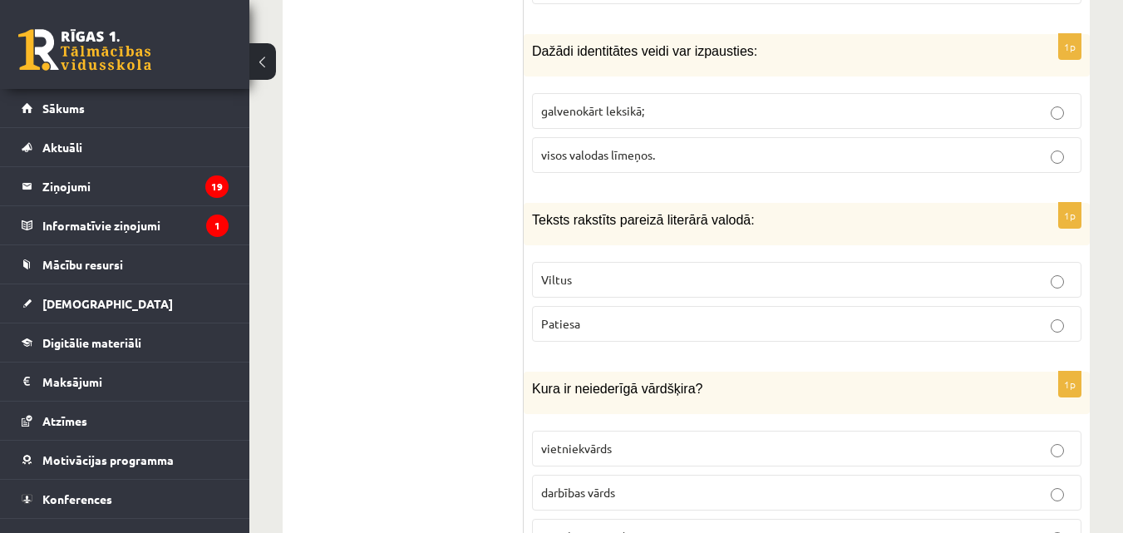
scroll to position [5145, 0]
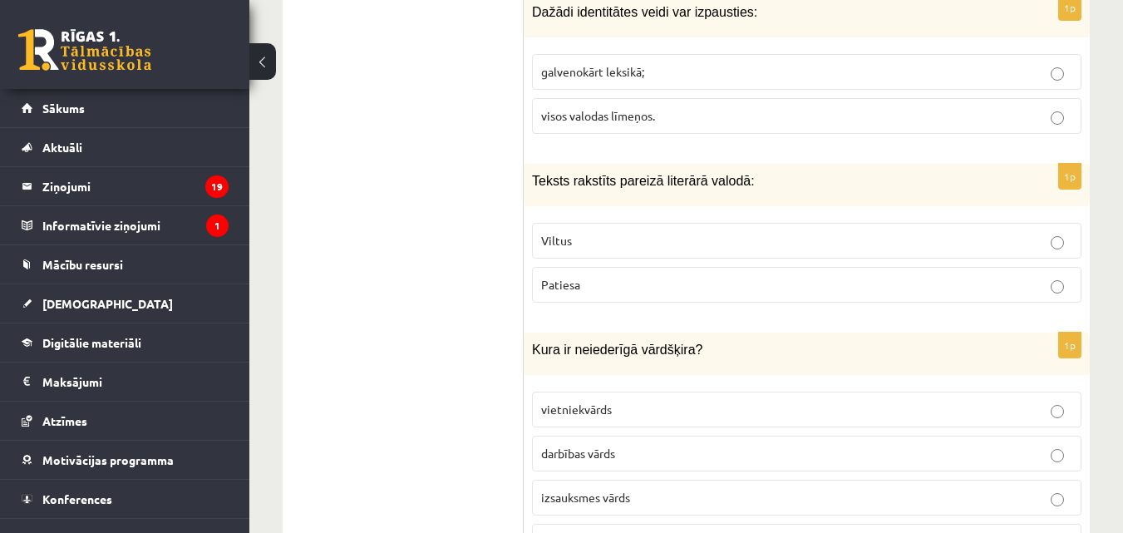
click at [792, 267] on label "Patiesa" at bounding box center [807, 285] width 550 height 36
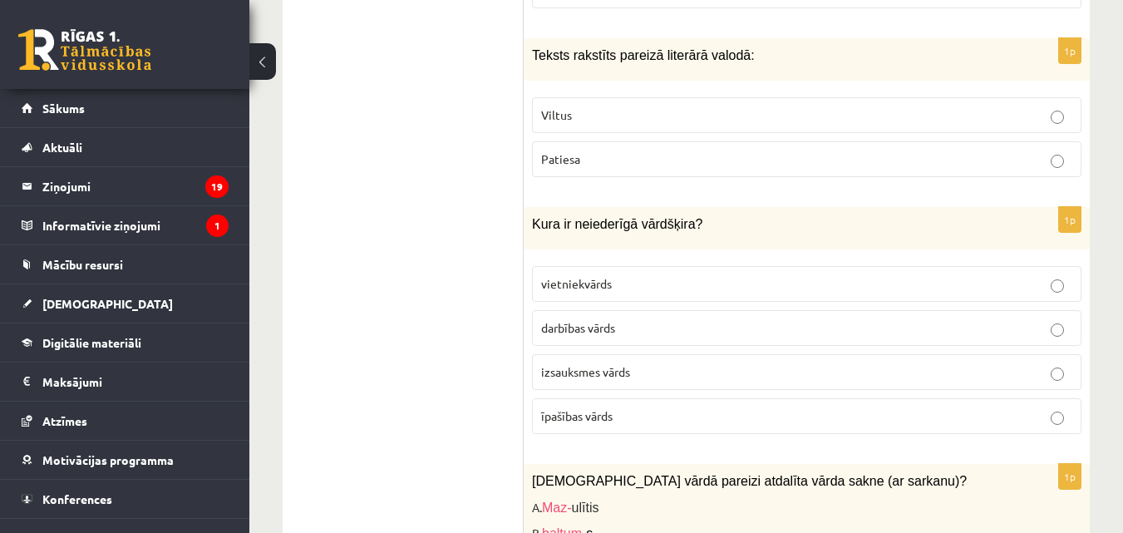
scroll to position [5311, 0]
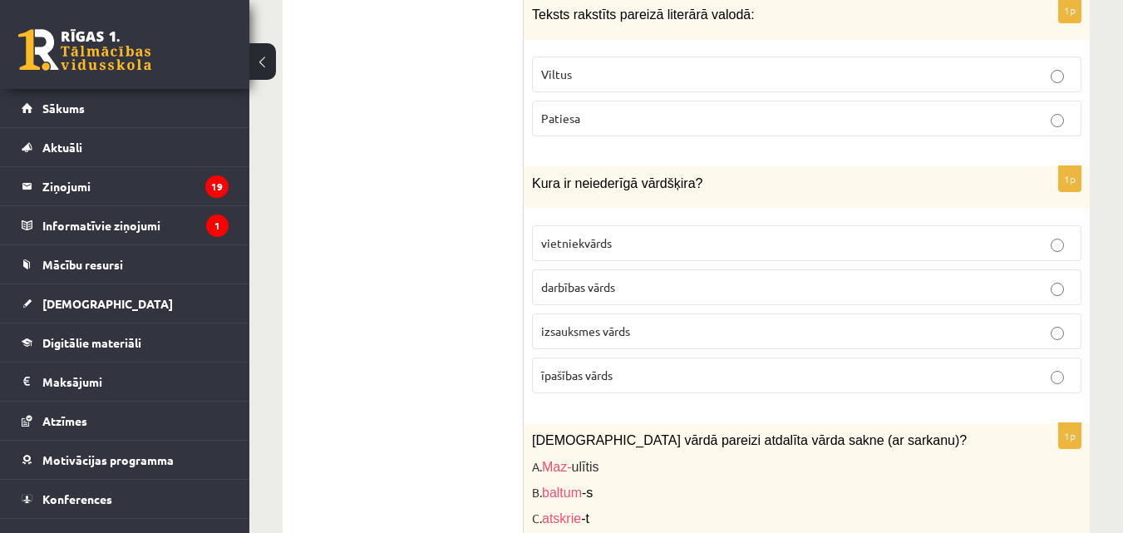
click at [781, 323] on p "izsauksmes vārds" at bounding box center [806, 331] width 531 height 17
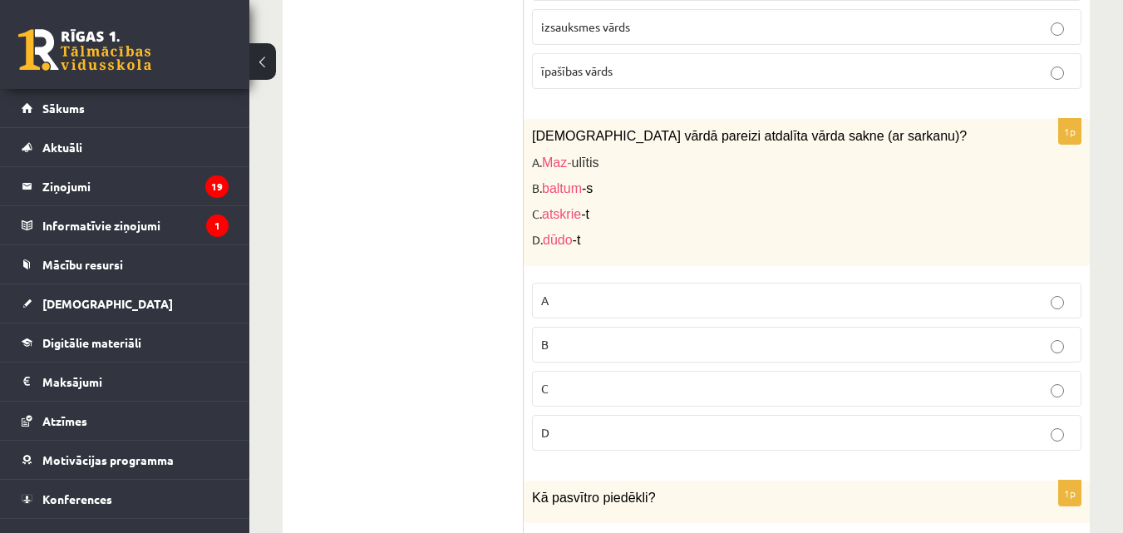
scroll to position [5643, 0]
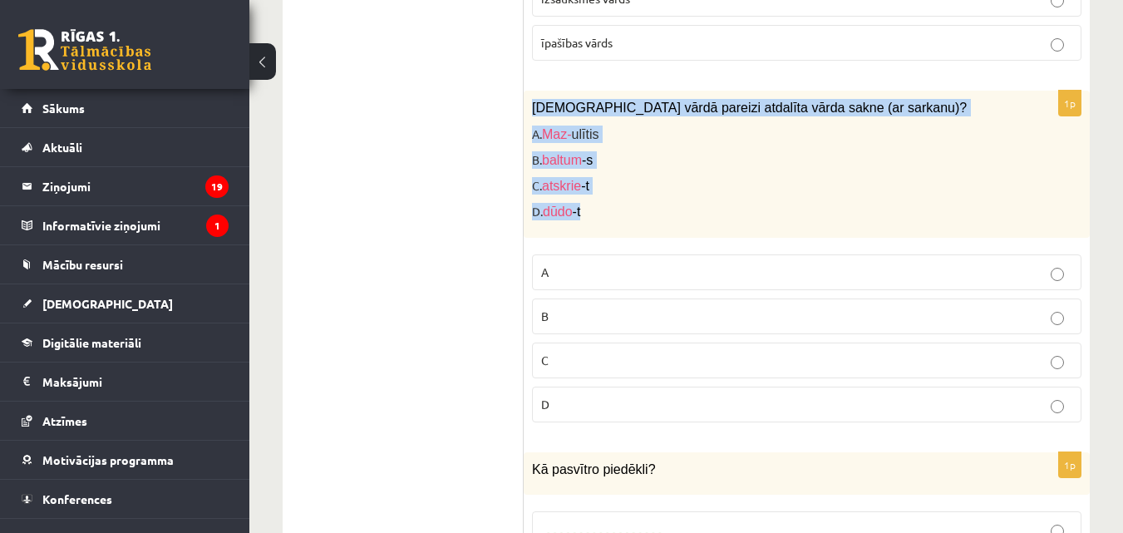
drag, startPoint x: 526, startPoint y: 88, endPoint x: 594, endPoint y: 196, distance: 127.3
click at [594, 196] on div "[DEMOGRAPHIC_DATA] vārdā pareizi atdalīta vārda sakne (ar sarkanu)? A. Maz- ulī…" at bounding box center [807, 164] width 566 height 146
copy div "[DEMOGRAPHIC_DATA] vārdā pareizi atdalīta vārda sakne (ar sarkanu)? A. Maz- ulī…"
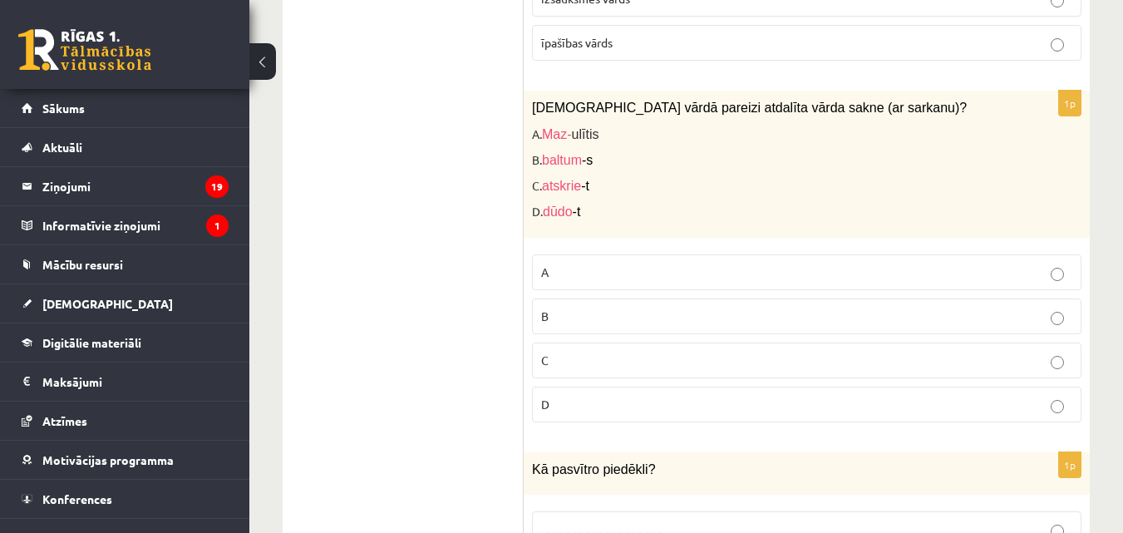
click at [594, 398] on label "D" at bounding box center [807, 405] width 550 height 36
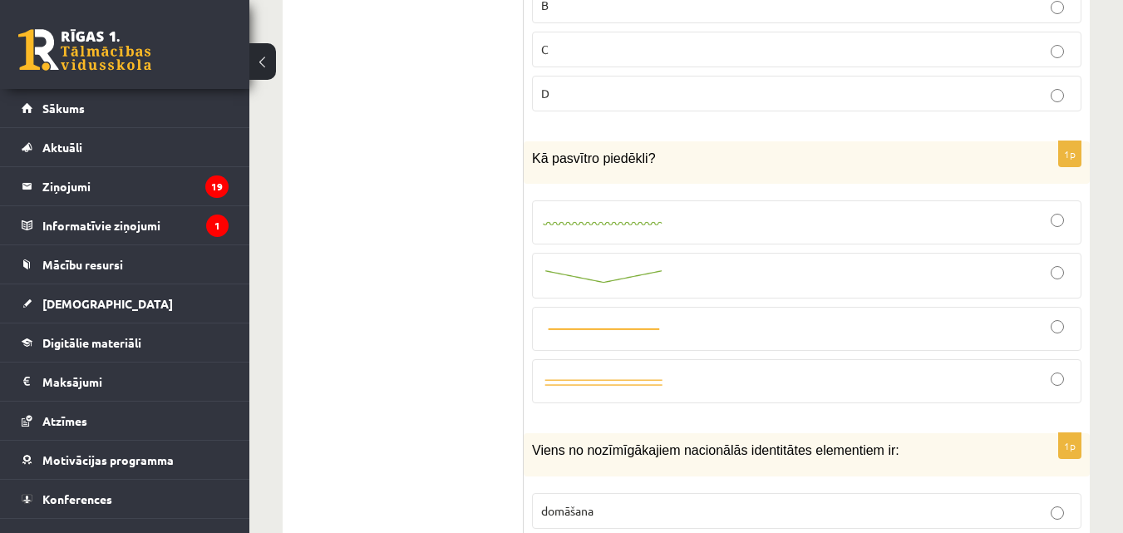
scroll to position [5976, 0]
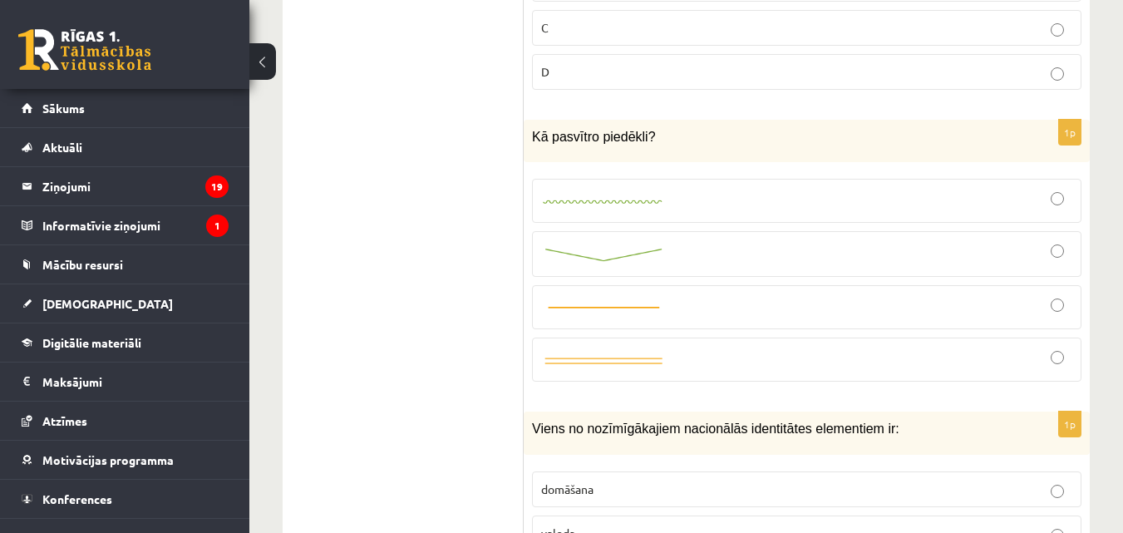
click at [683, 191] on div at bounding box center [806, 201] width 531 height 26
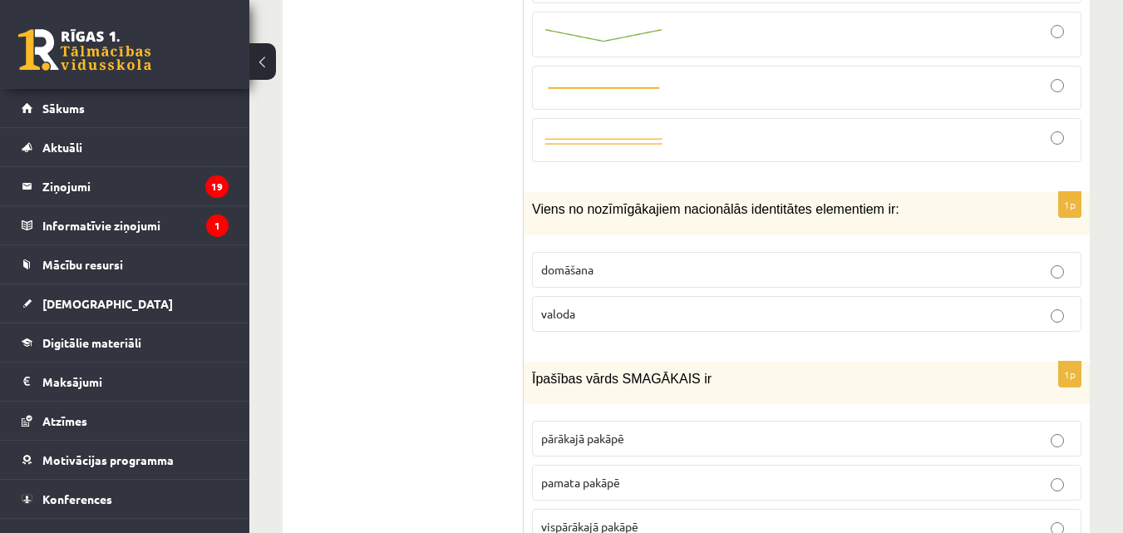
scroll to position [6225, 0]
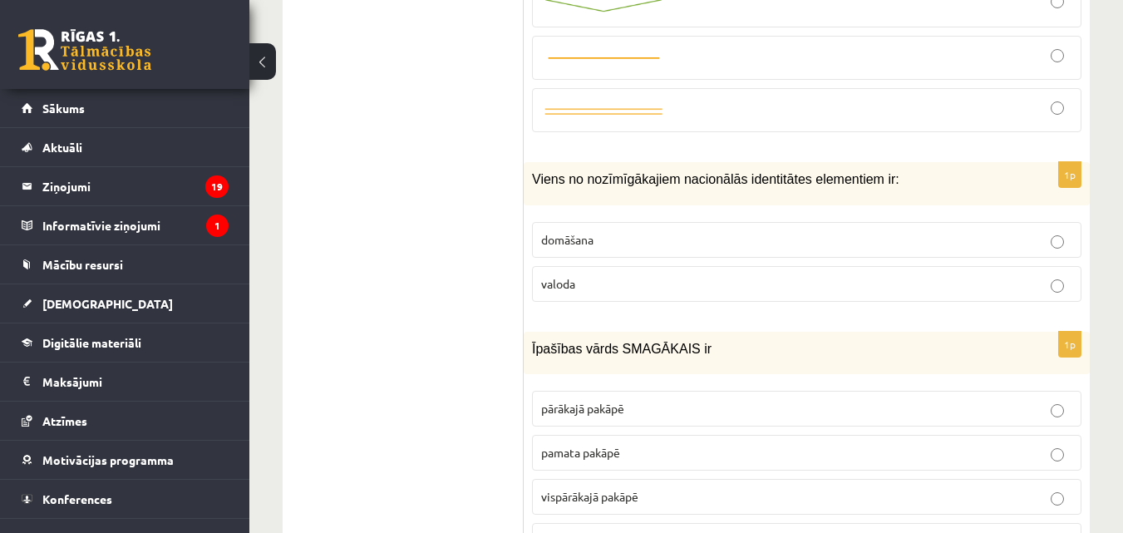
click at [690, 266] on label "valoda" at bounding box center [807, 284] width 550 height 36
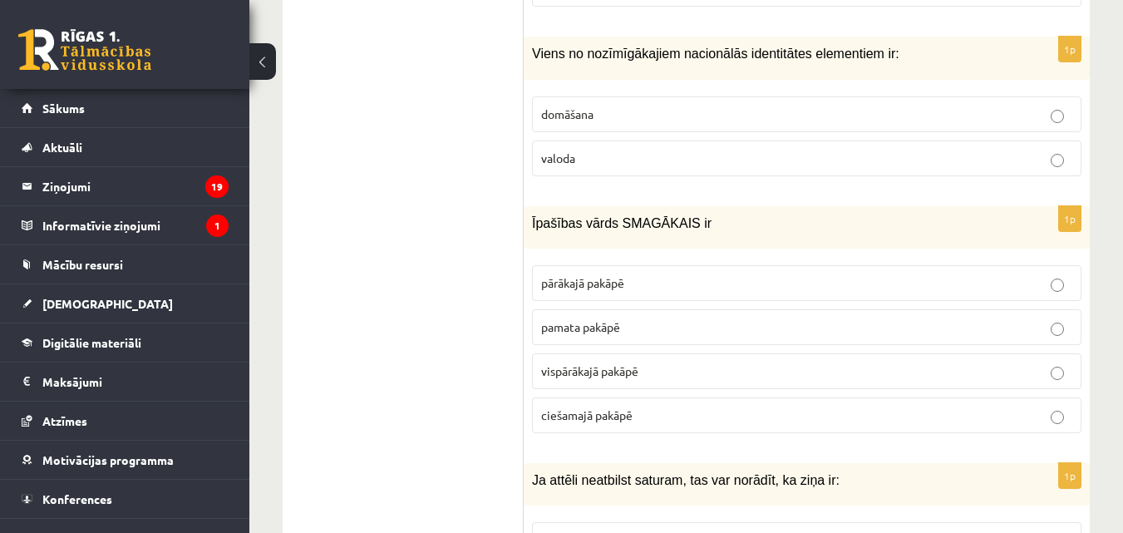
scroll to position [6392, 0]
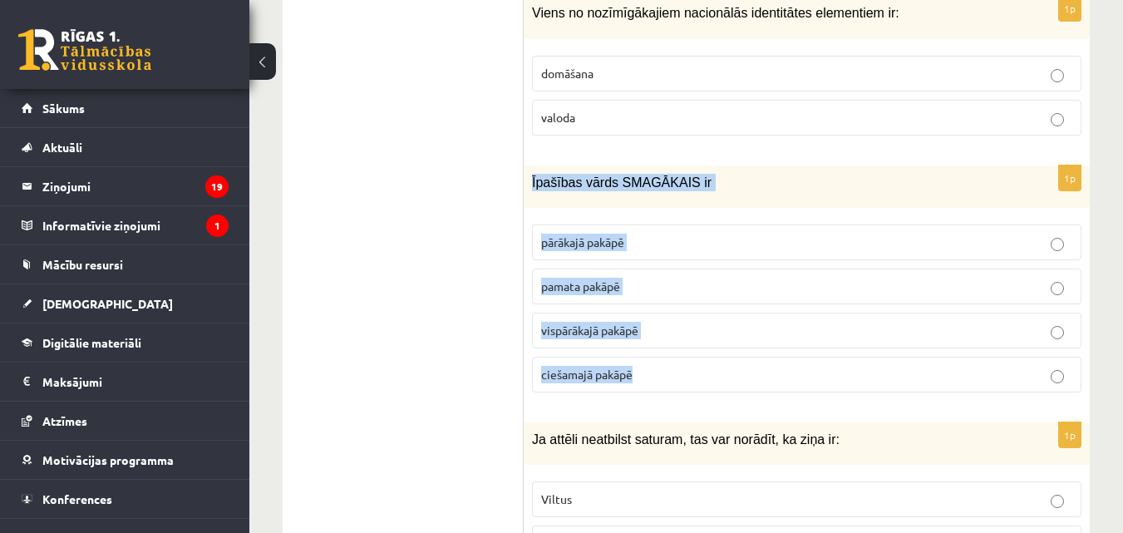
drag, startPoint x: 531, startPoint y: 155, endPoint x: 661, endPoint y: 337, distance: 222.9
click at [661, 337] on div "1p Īpašības vārds SMAGĀKAIS ir pārākajā pakāpē pamata pakāpē [GEOGRAPHIC_DATA] …" at bounding box center [807, 285] width 566 height 240
copy div "Īpašības vārds SMAGĀKAIS ir pārākajā pakāpē pamata pakāpē vispārākajā pakāpē ci…"
click at [624, 323] on span "vispārākajā pakāpē" at bounding box center [589, 330] width 97 height 15
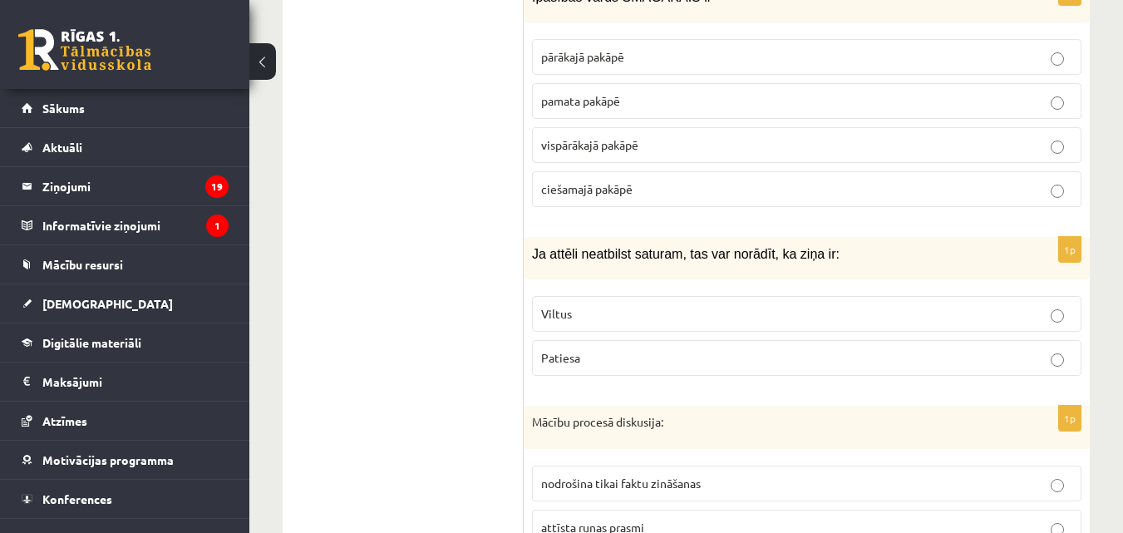
scroll to position [6641, 0]
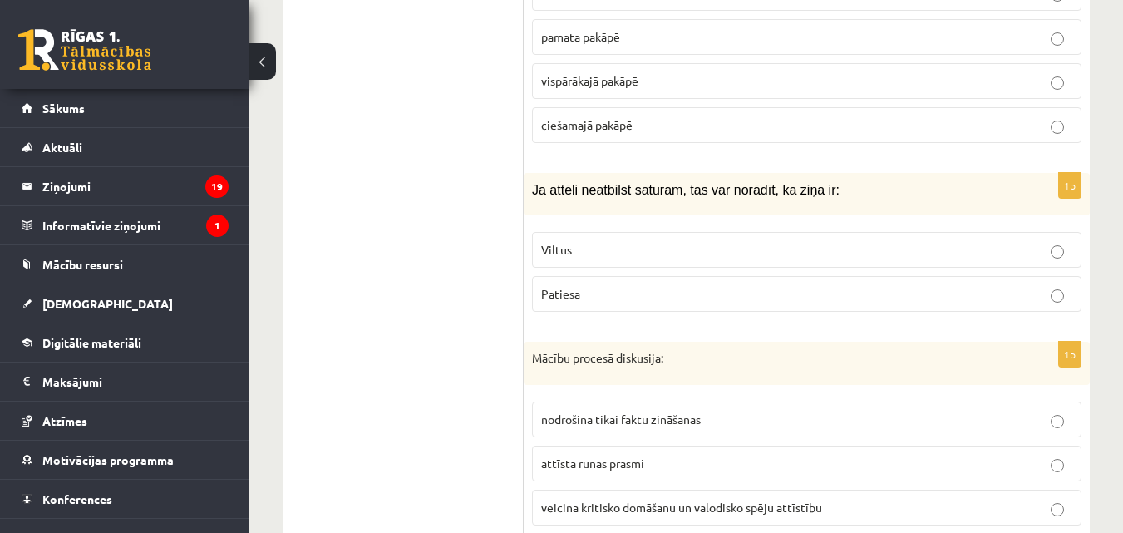
click at [832, 241] on p "Viltus" at bounding box center [806, 249] width 531 height 17
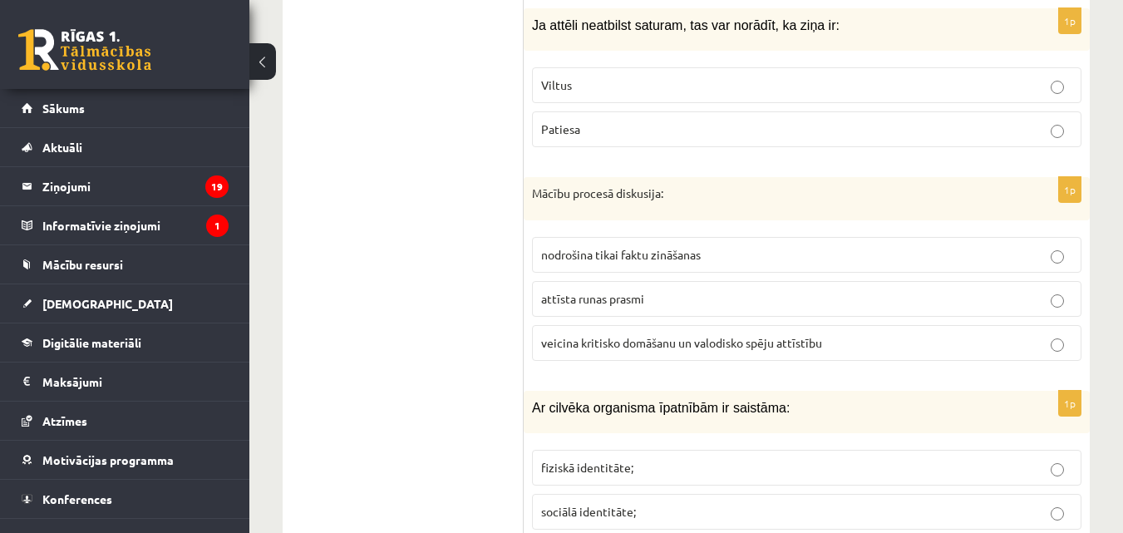
scroll to position [6807, 0]
click at [789, 333] on span "veicina kritisko domāšanu un valodisko spēju attīstību" at bounding box center [681, 340] width 281 height 15
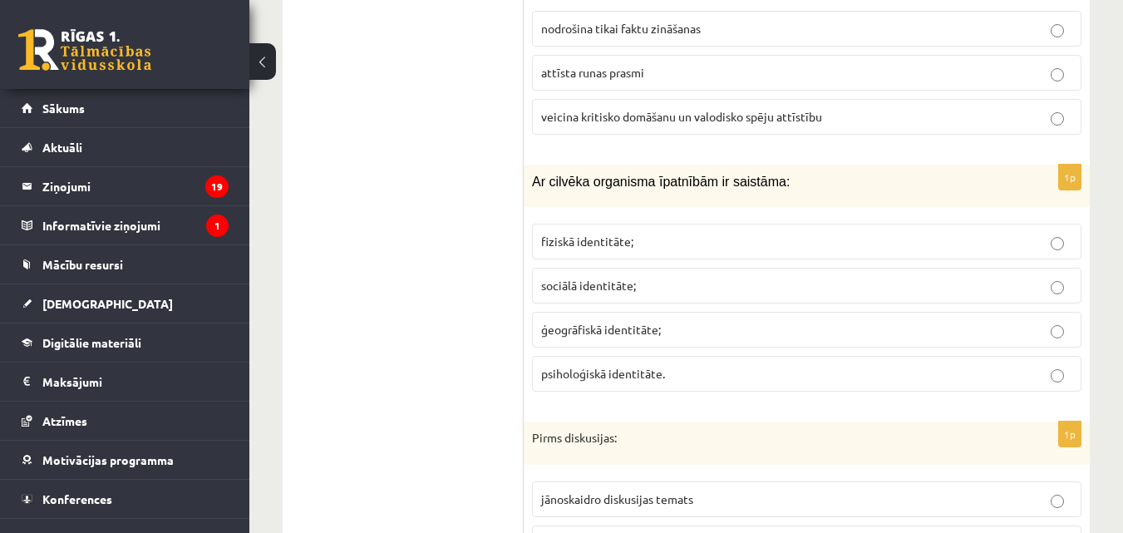
scroll to position [7057, 0]
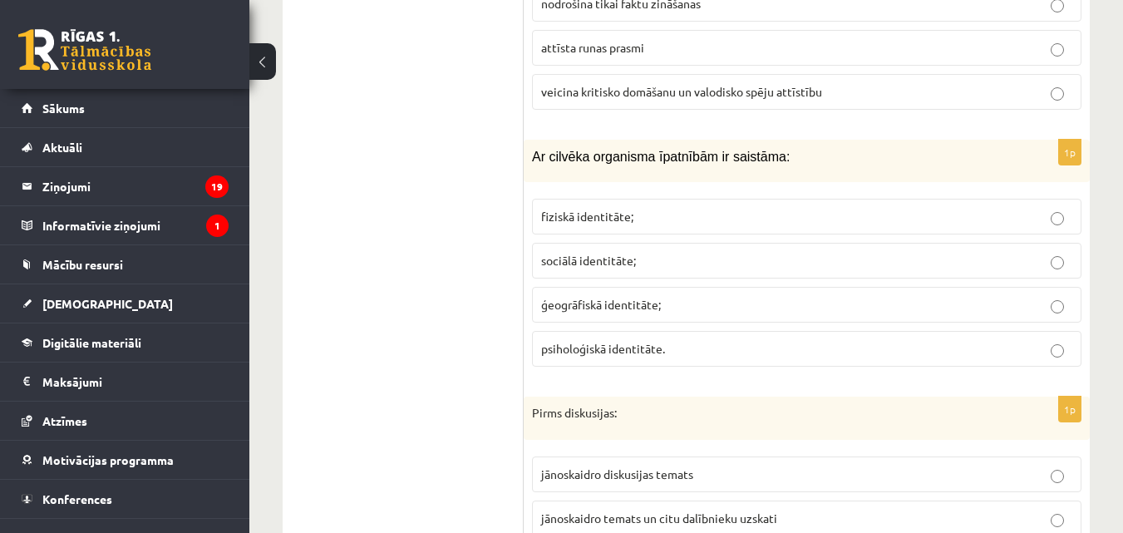
click at [768, 216] on fieldset "fiziskā identitāte; sociālā identitāte; ģeogrāfiskā identitāte; psiholoģiskā id…" at bounding box center [807, 280] width 550 height 181
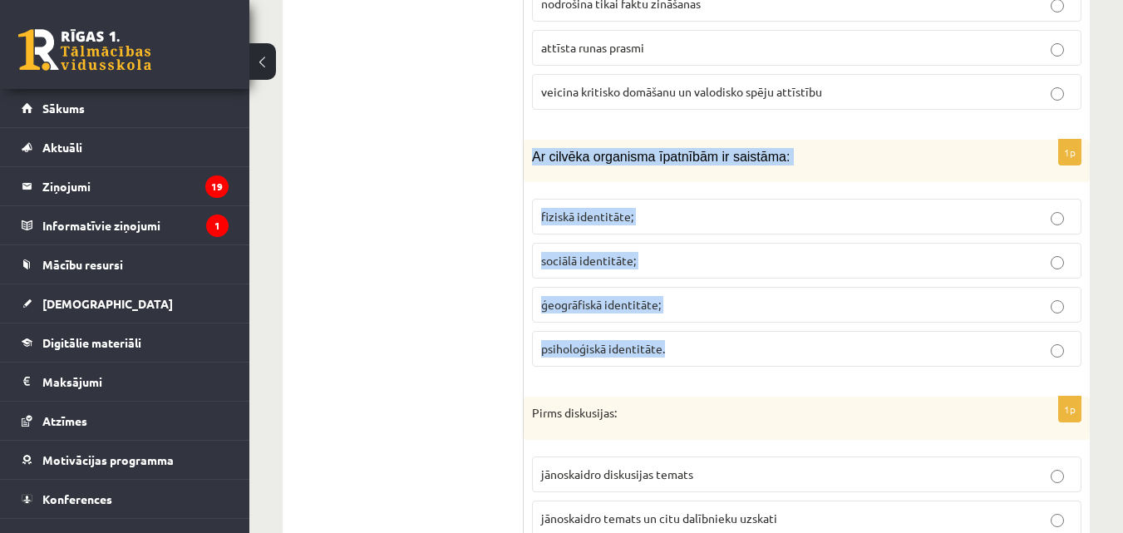
drag, startPoint x: 534, startPoint y: 134, endPoint x: 683, endPoint y: 313, distance: 232.6
click at [683, 313] on div "1p Ar cilvēka organisma īpatnībām ir saistāma: fiziskā identitāte; sociālā iden…" at bounding box center [807, 260] width 566 height 240
copy div "Ar cilvēka organisma īpatnībām ir saistāma: fiziskā identitāte; sociālā identit…"
click at [602, 199] on label "fiziskā identitāte;" at bounding box center [807, 217] width 550 height 36
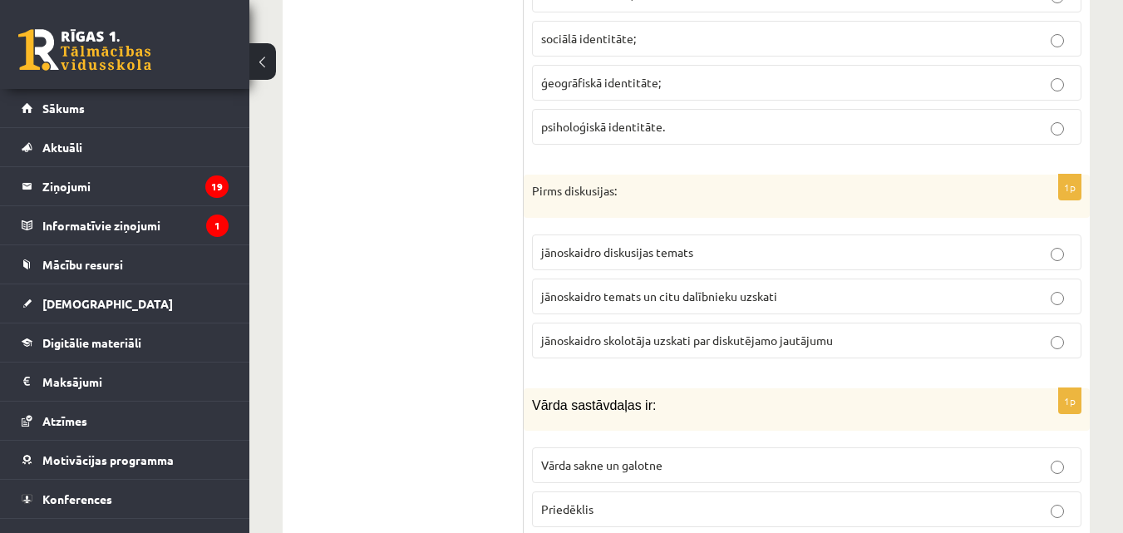
scroll to position [7306, 0]
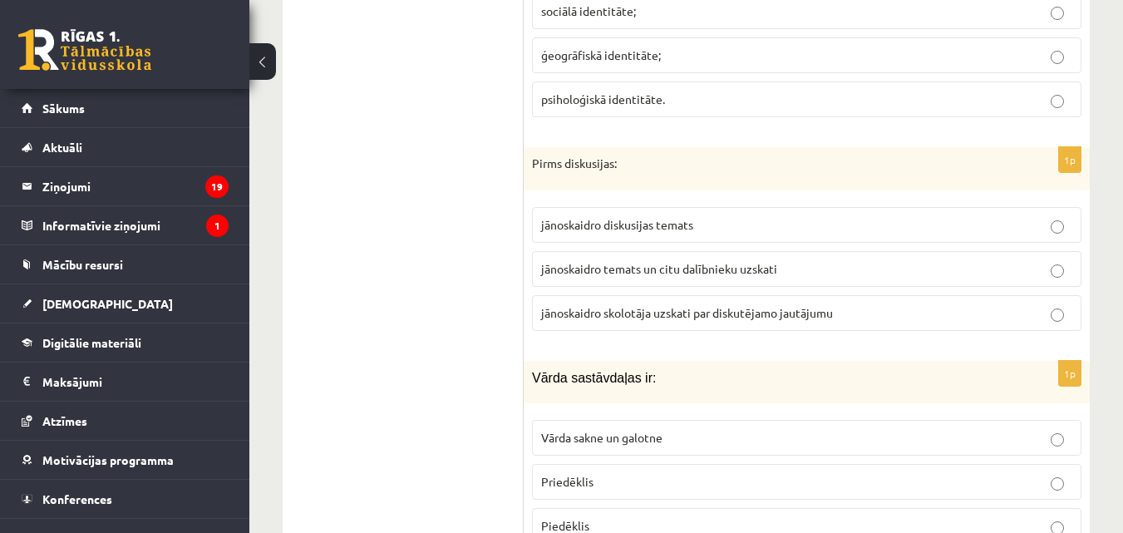
click at [659, 216] on label "jānoskaidro diskusijas temats" at bounding box center [807, 225] width 550 height 36
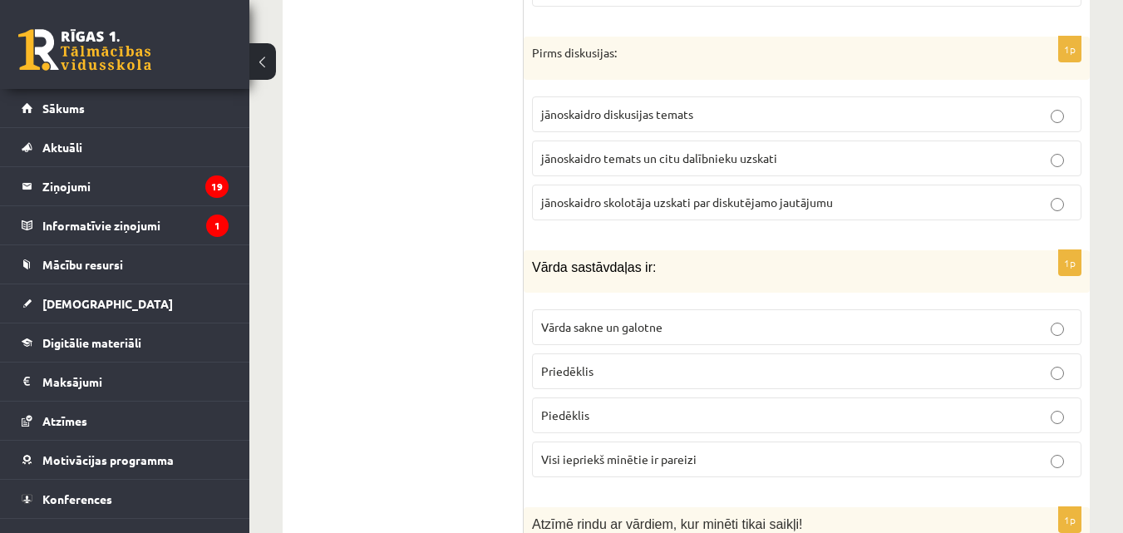
scroll to position [7556, 0]
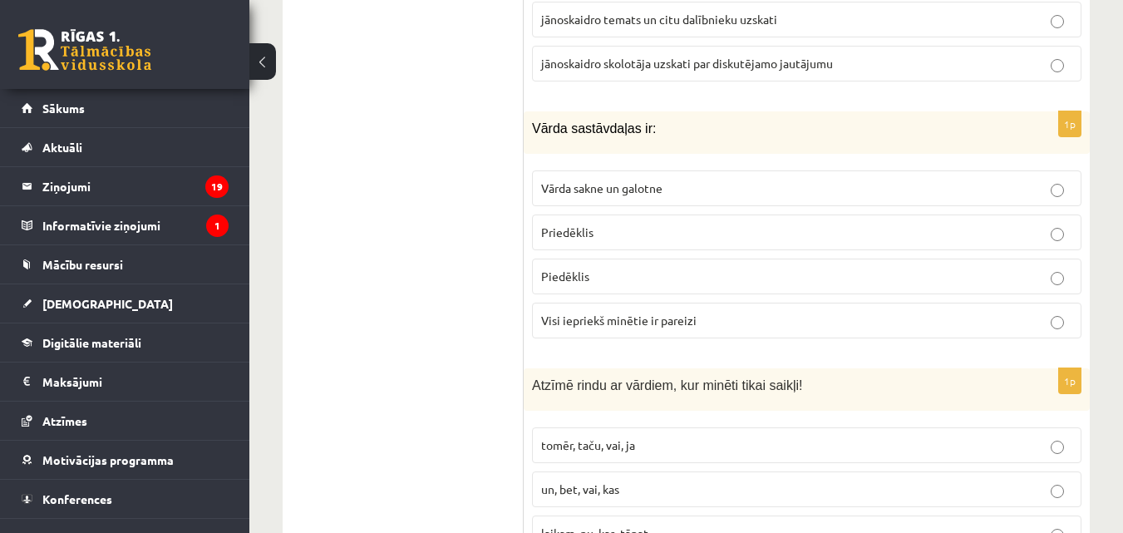
click at [705, 316] on label "Visi iepriekš minētie ir pareizi" at bounding box center [807, 321] width 550 height 36
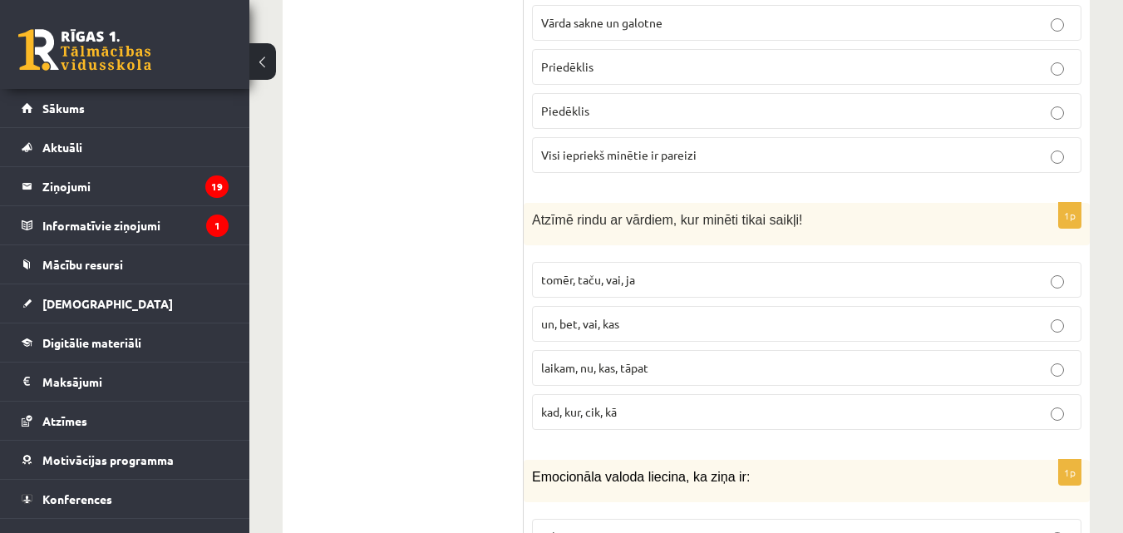
scroll to position [7805, 0]
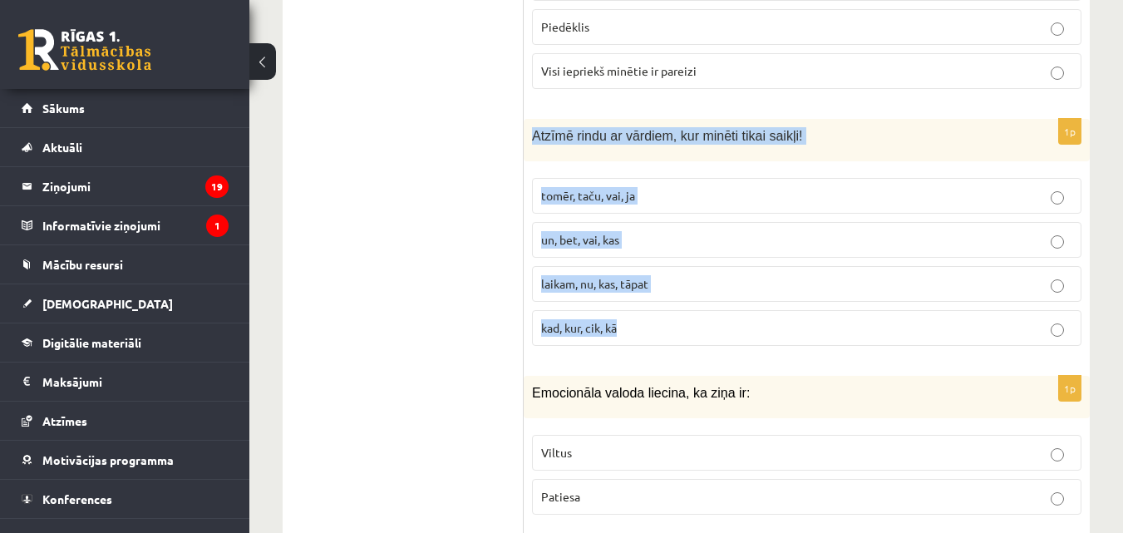
drag, startPoint x: 532, startPoint y: 121, endPoint x: 725, endPoint y: 326, distance: 281.7
click at [725, 326] on div "1p Atzīmē rindu ar vārdiem, kur minēti tikai saikļi! tomēr, taču, vai, ja un, b…" at bounding box center [807, 239] width 566 height 240
copy div "Atzīmē rindu ar vārdiem, kur minēti tikai saikļi! tomēr, taču, vai, ja un, bet,…"
click at [626, 178] on label "tomēr, taču, vai, ja" at bounding box center [807, 196] width 550 height 36
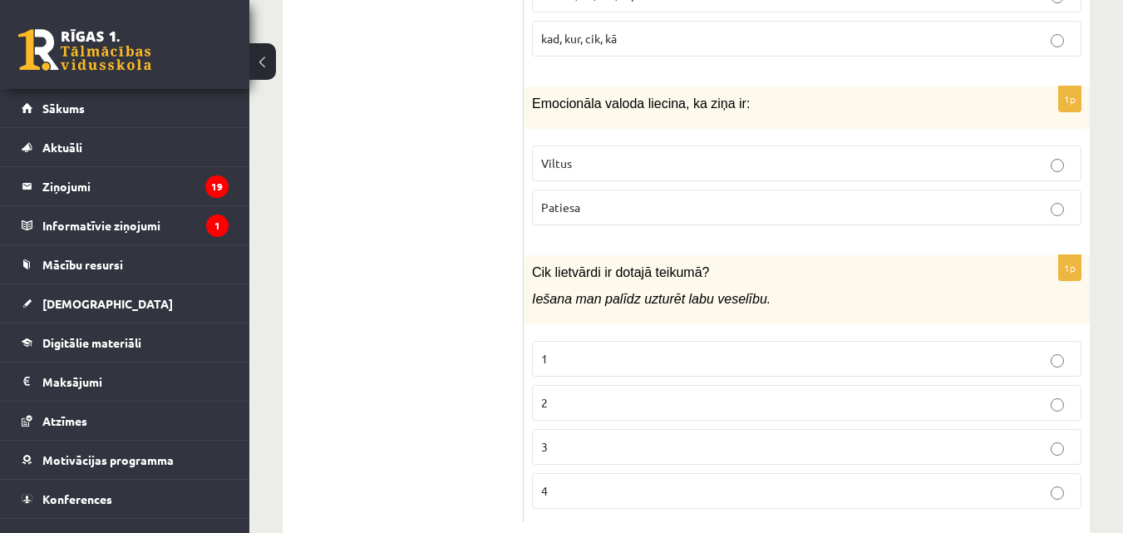
scroll to position [8114, 0]
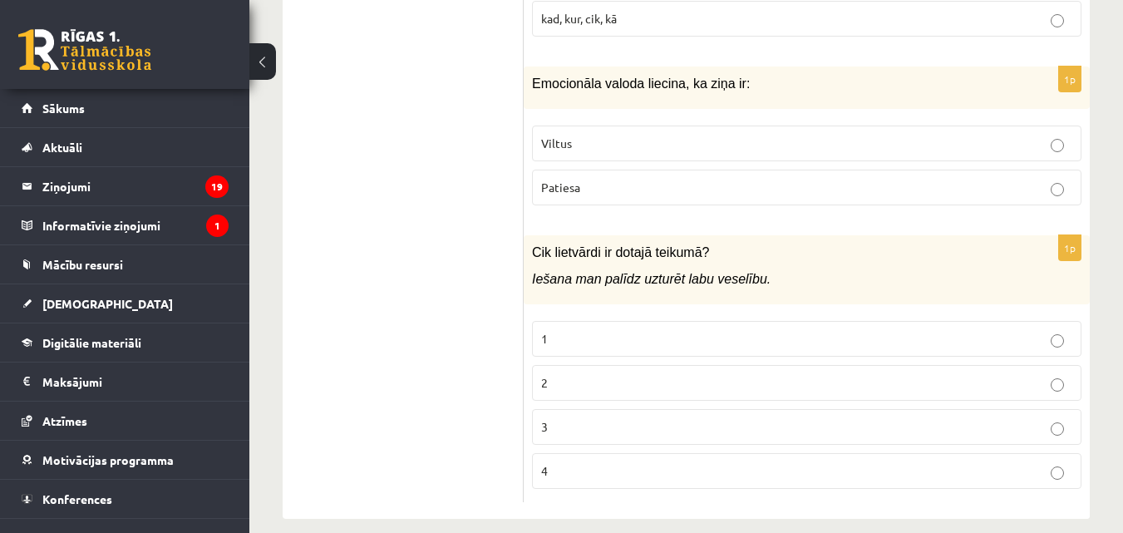
click at [565, 180] on label "Patiesa" at bounding box center [807, 188] width 550 height 36
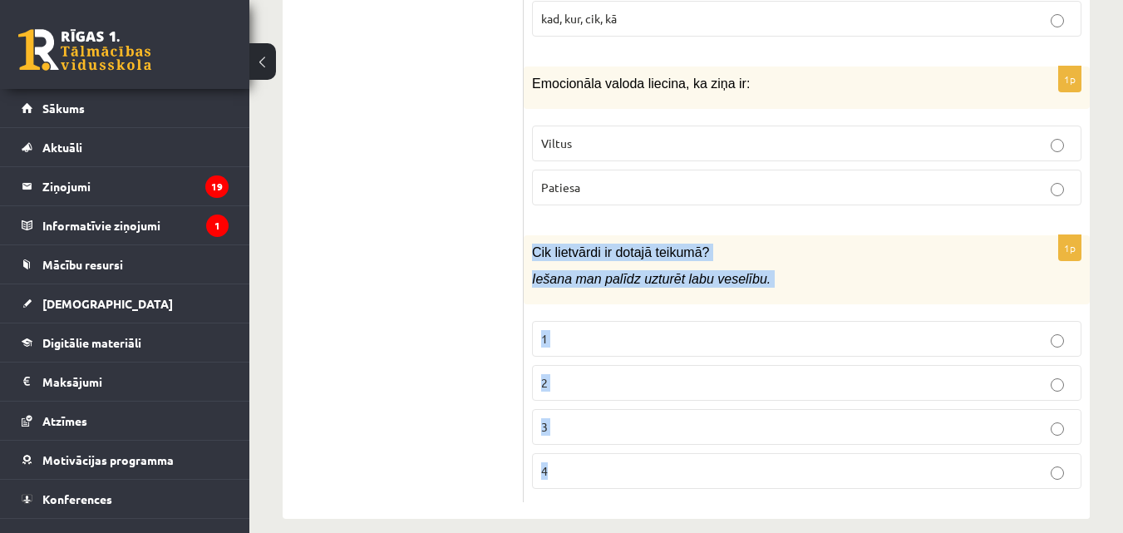
drag, startPoint x: 535, startPoint y: 227, endPoint x: 643, endPoint y: 446, distance: 243.9
click at [643, 446] on div "1p Cik lietvārdi ir dotajā teikumā? Iešana man palīdz uzturēt labu veselību. 1 …" at bounding box center [807, 368] width 566 height 267
click at [625, 374] on p "2" at bounding box center [806, 382] width 531 height 17
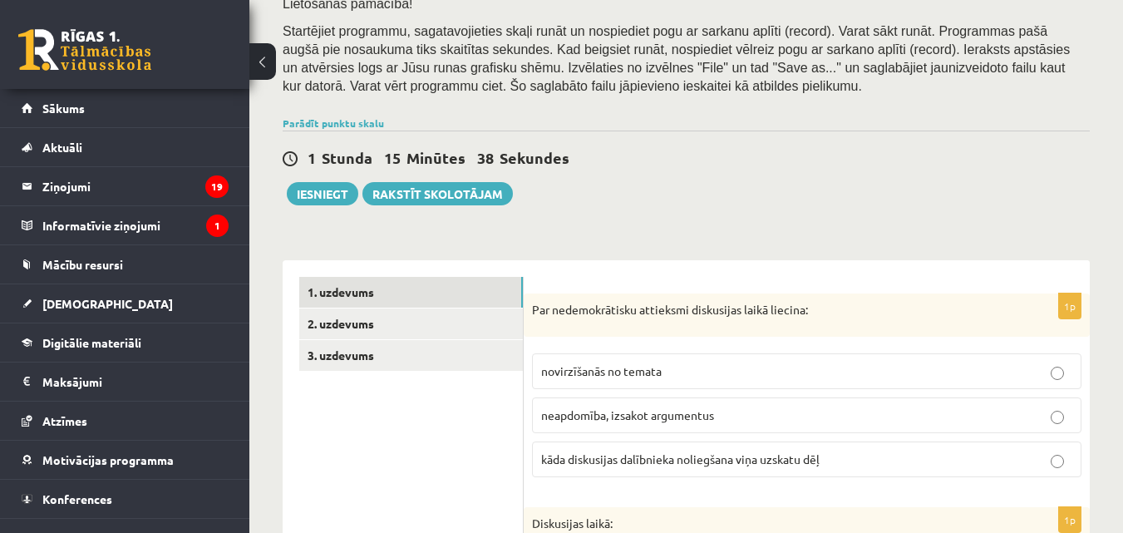
scroll to position [382, 0]
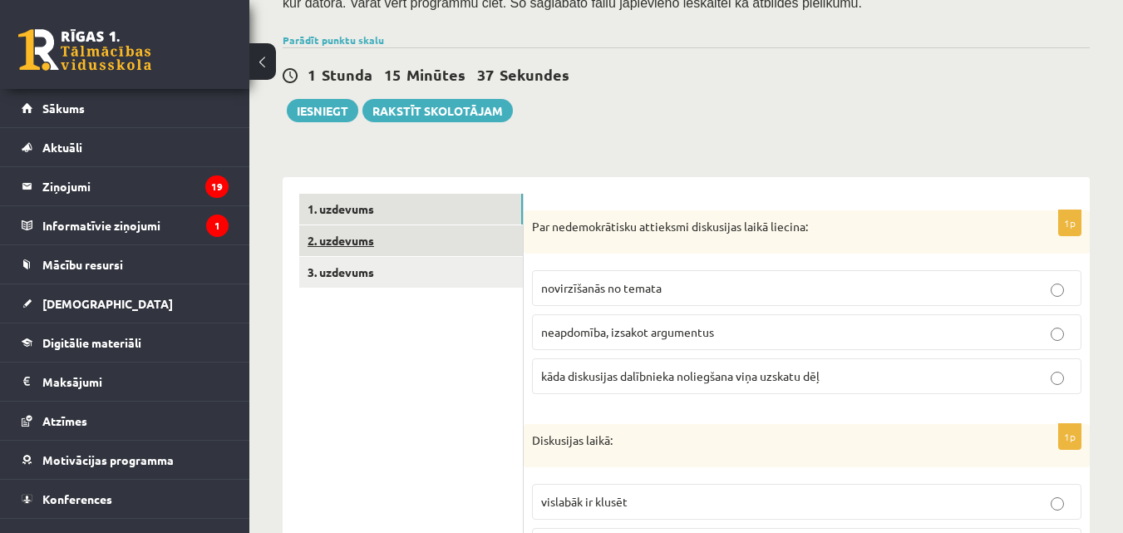
click at [376, 225] on link "2. uzdevums" at bounding box center [411, 240] width 224 height 31
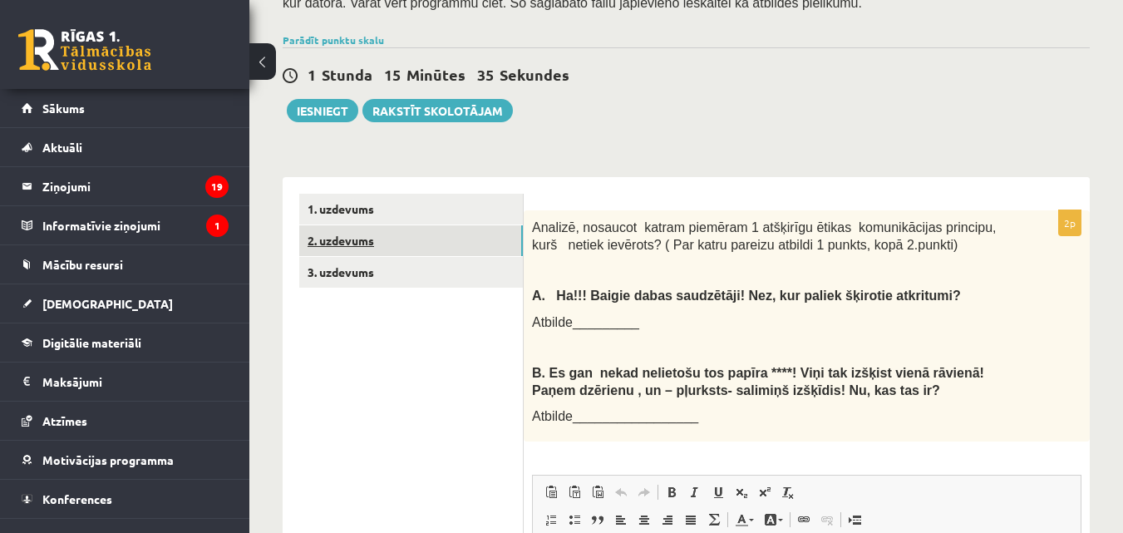
scroll to position [0, 0]
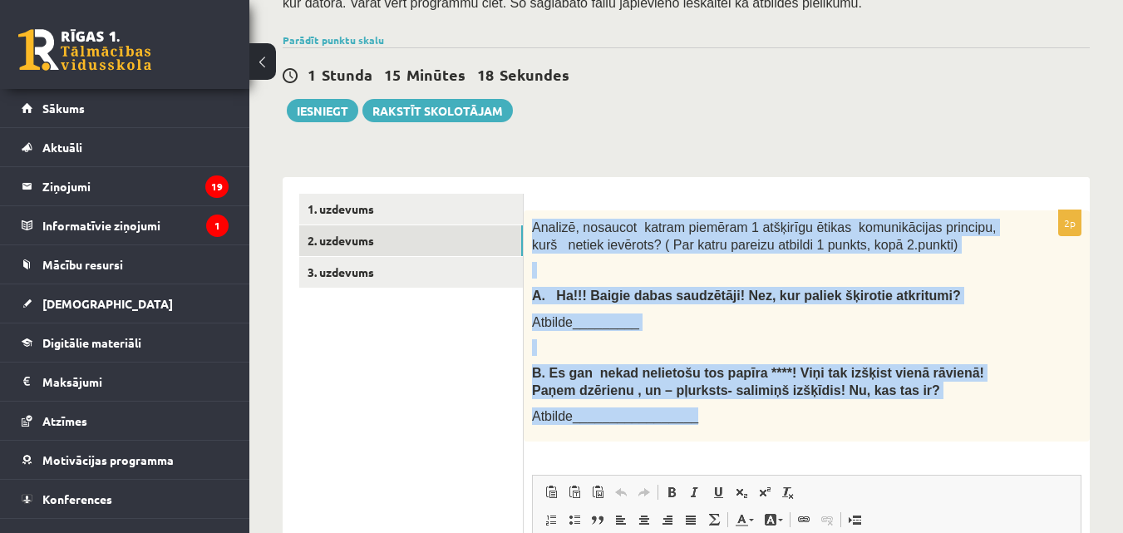
drag, startPoint x: 530, startPoint y: 201, endPoint x: 696, endPoint y: 401, distance: 259.7
click at [696, 401] on div "Analizē, nosaucot katram piemēram 1 atšķirīgu ētikas komunikācijas principu, ku…" at bounding box center [807, 325] width 566 height 231
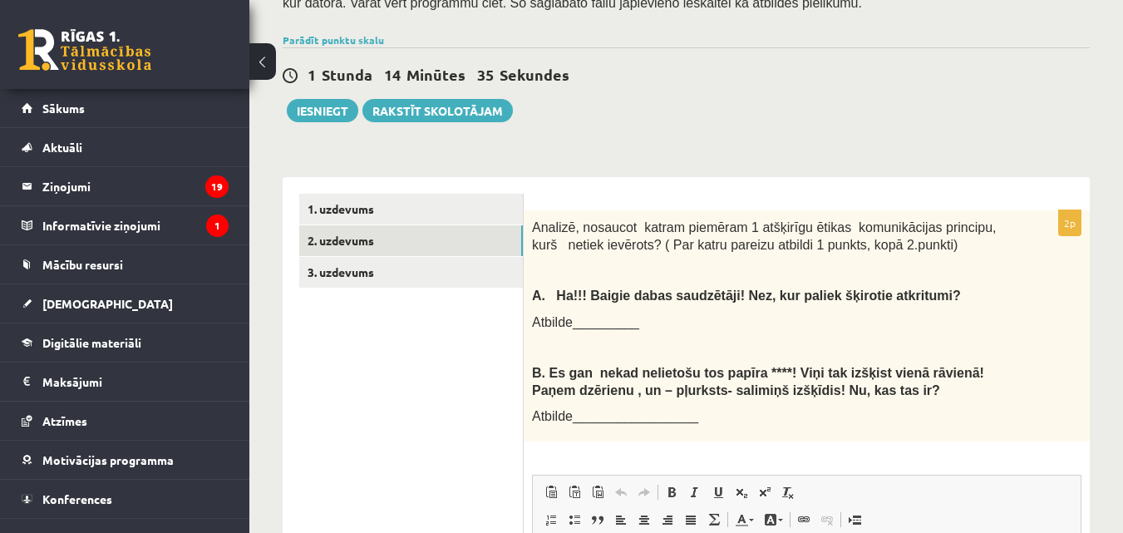
click at [467, 411] on ul "1. uzdevums 2. uzdevums 3. uzdevums" at bounding box center [411, 507] width 224 height 627
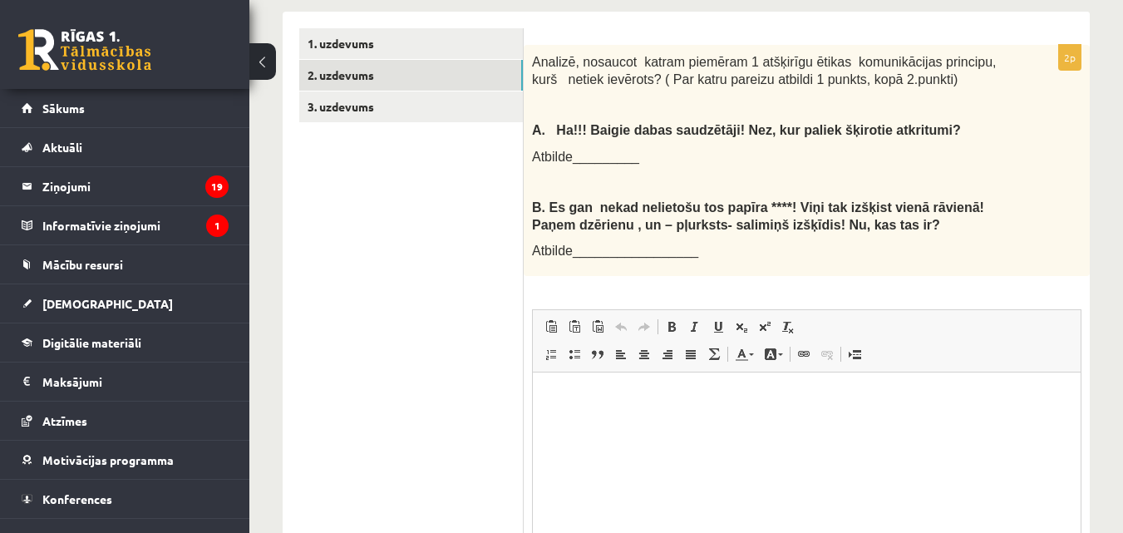
scroll to position [549, 0]
click at [560, 413] on html at bounding box center [807, 397] width 548 height 51
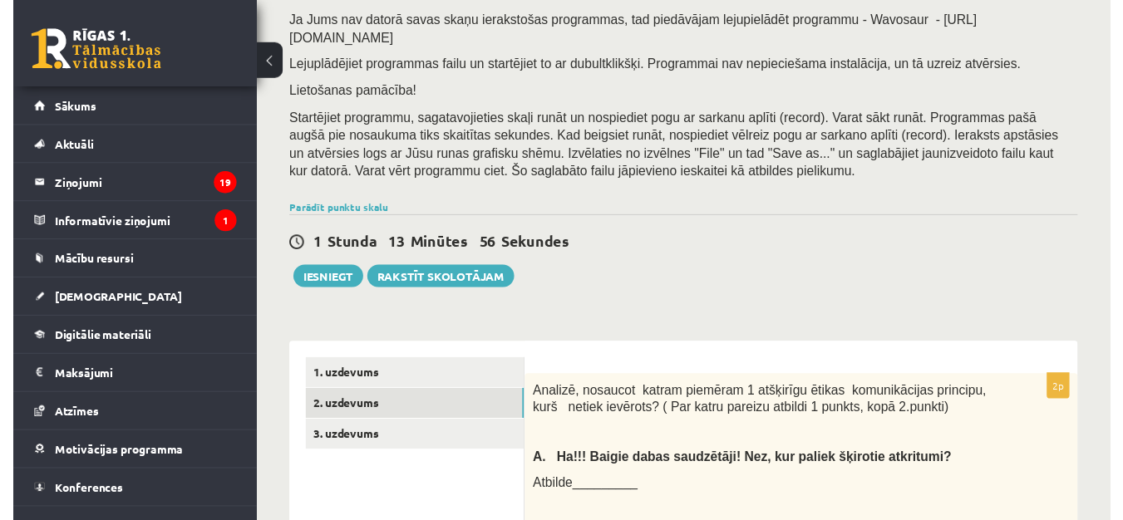
scroll to position [205, 0]
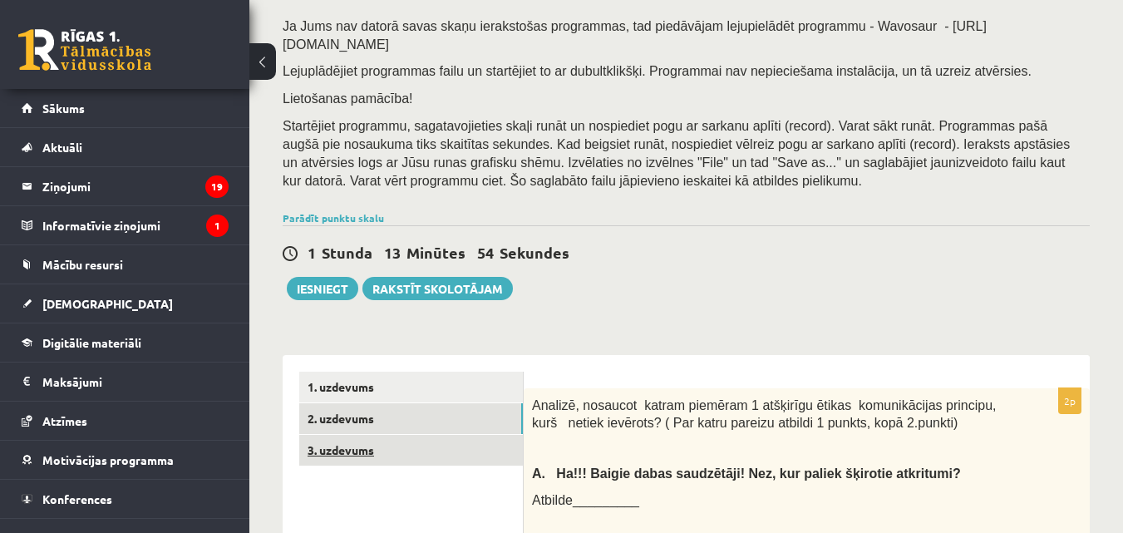
click at [371, 435] on link "3. uzdevums" at bounding box center [411, 450] width 224 height 31
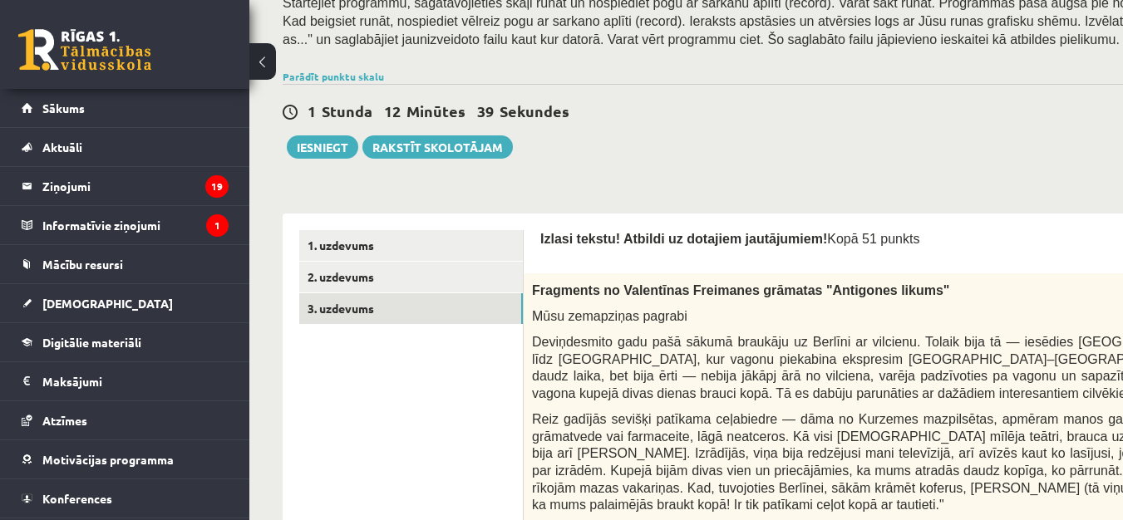
scroll to position [279, 0]
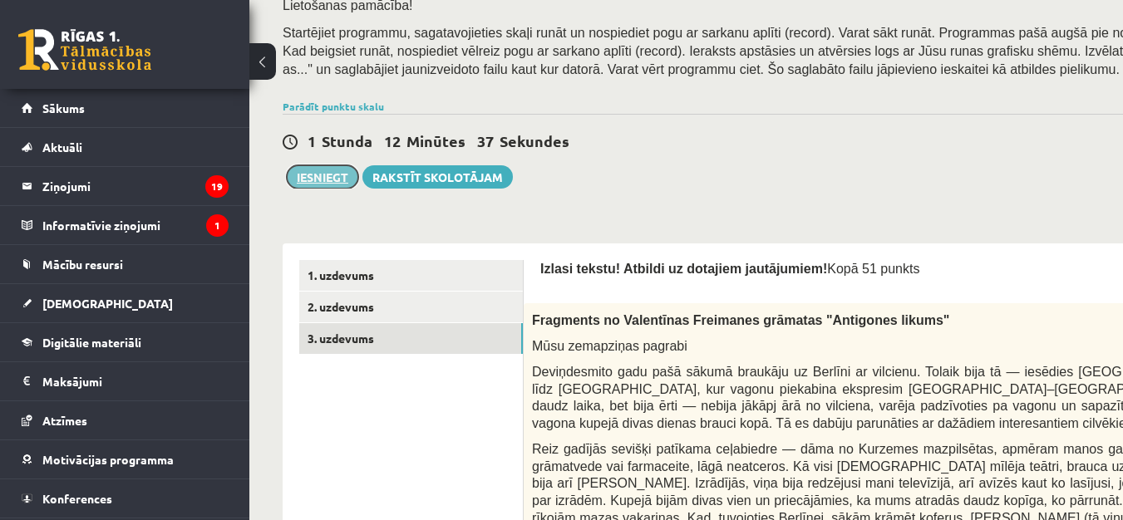
click at [323, 176] on button "Iesniegt" at bounding box center [322, 176] width 71 height 23
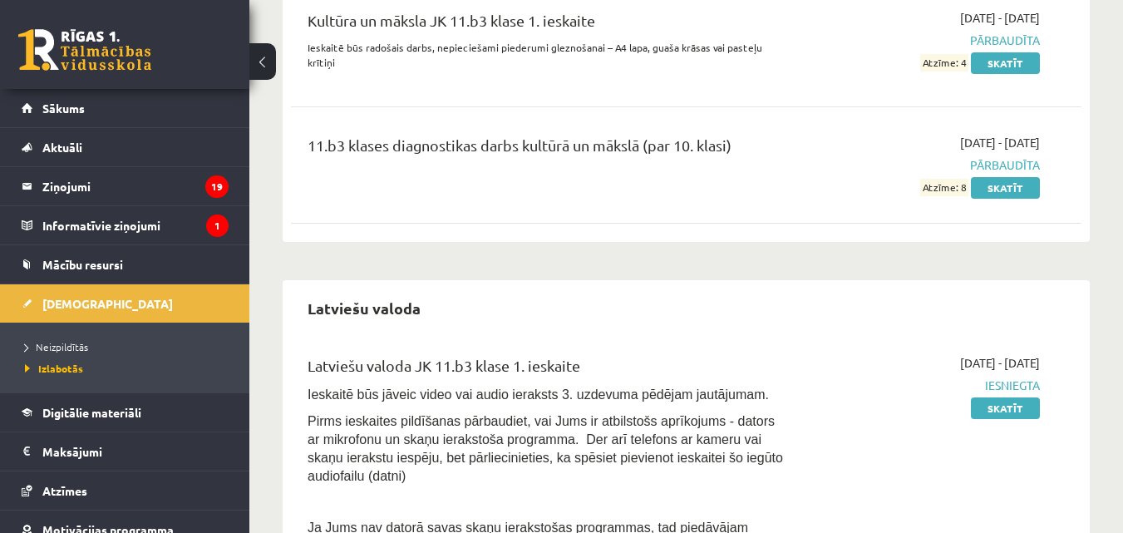
scroll to position [885, 0]
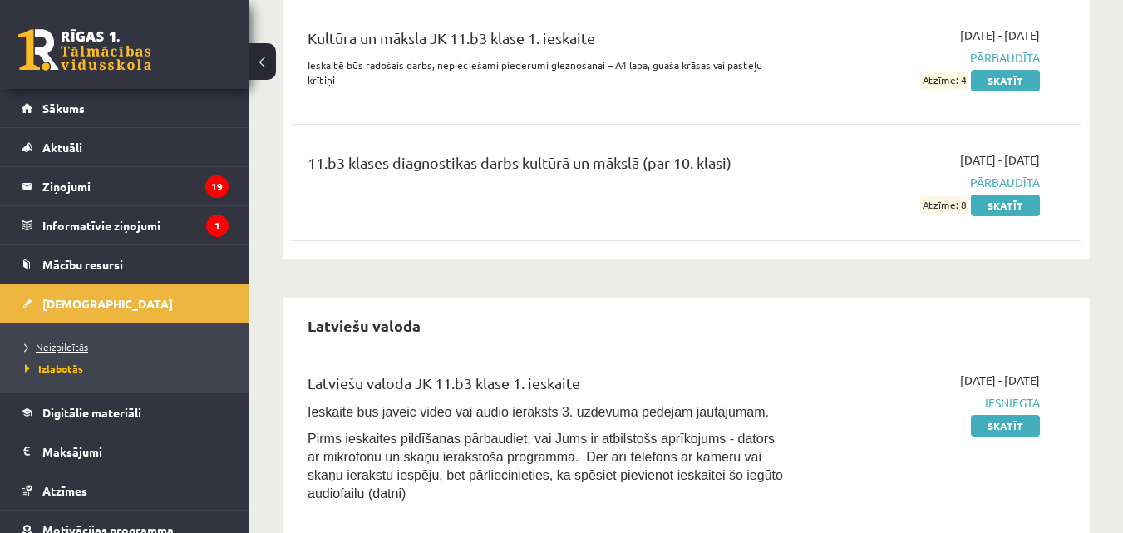
click at [46, 350] on span "Neizpildītās" at bounding box center [56, 346] width 63 height 13
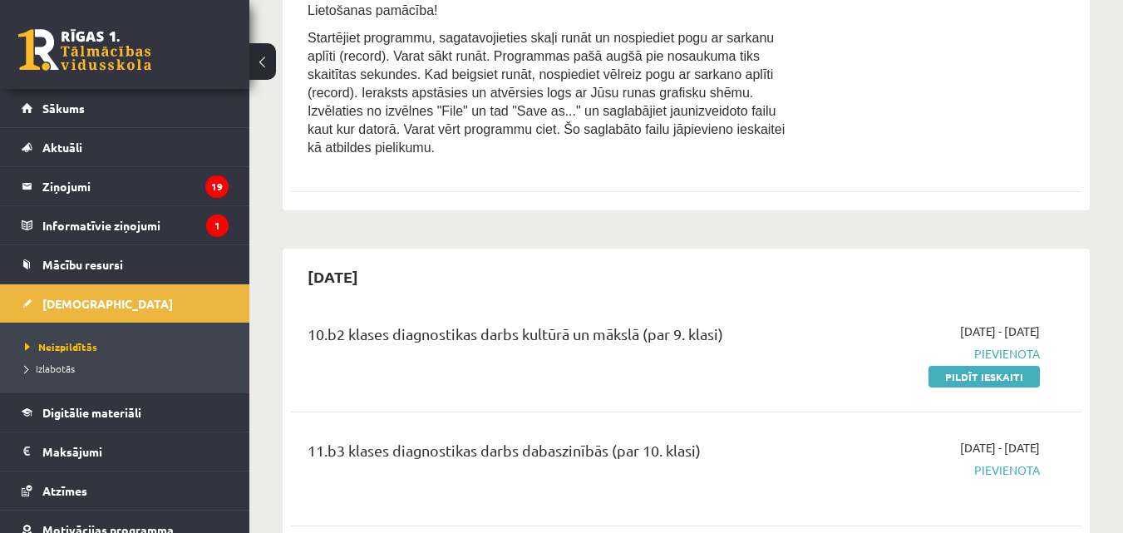
scroll to position [1051, 0]
